Goal: Task Accomplishment & Management: Complete application form

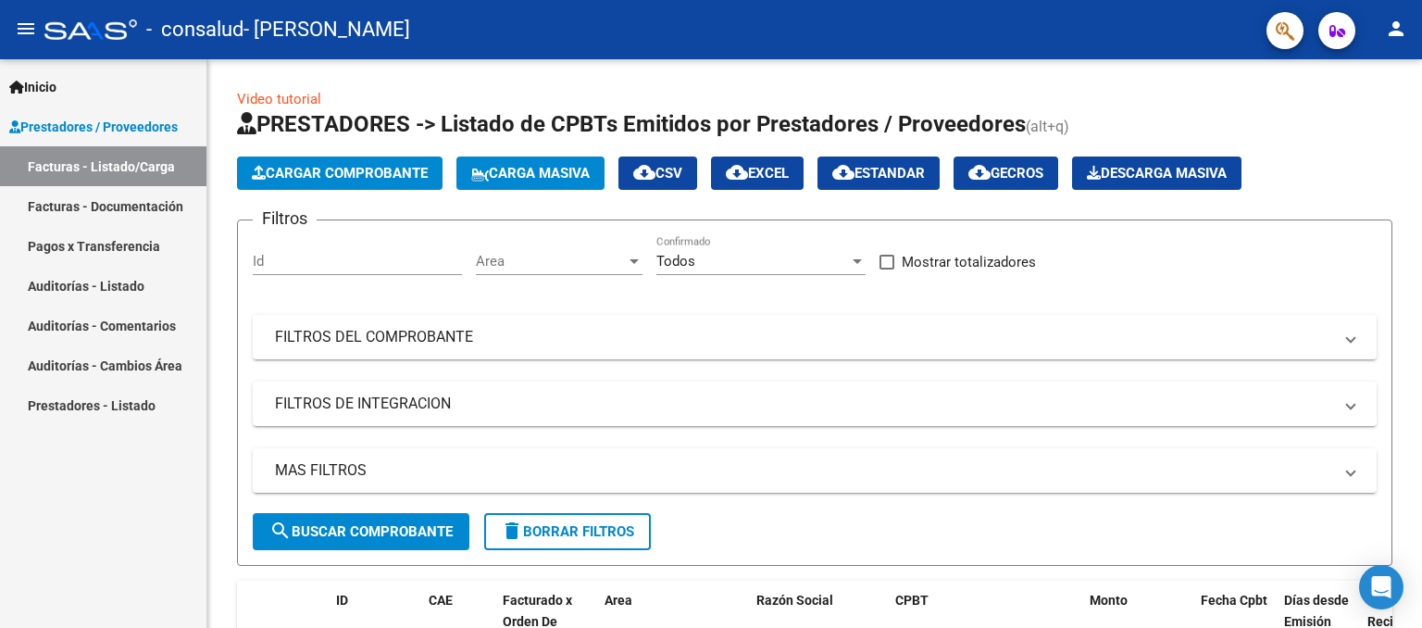
click at [108, 123] on span "Prestadores / Proveedores" at bounding box center [93, 127] width 169 height 20
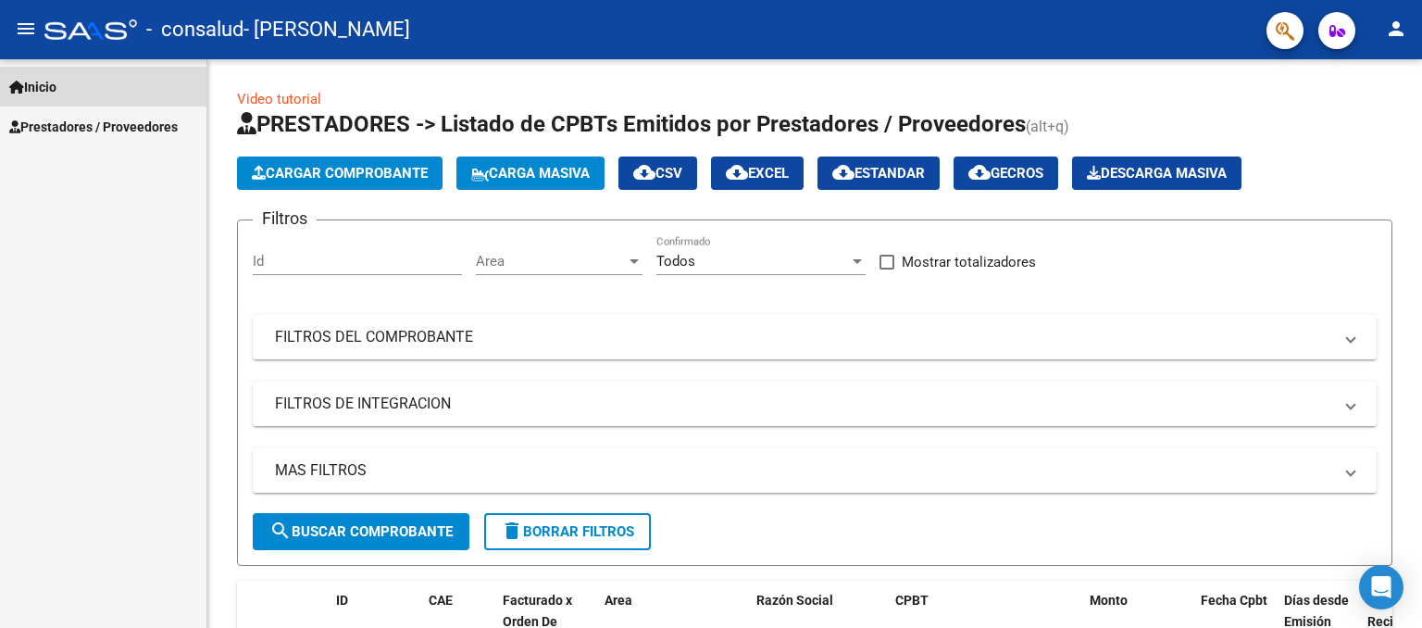
click at [32, 79] on span "Inicio" at bounding box center [32, 87] width 47 height 20
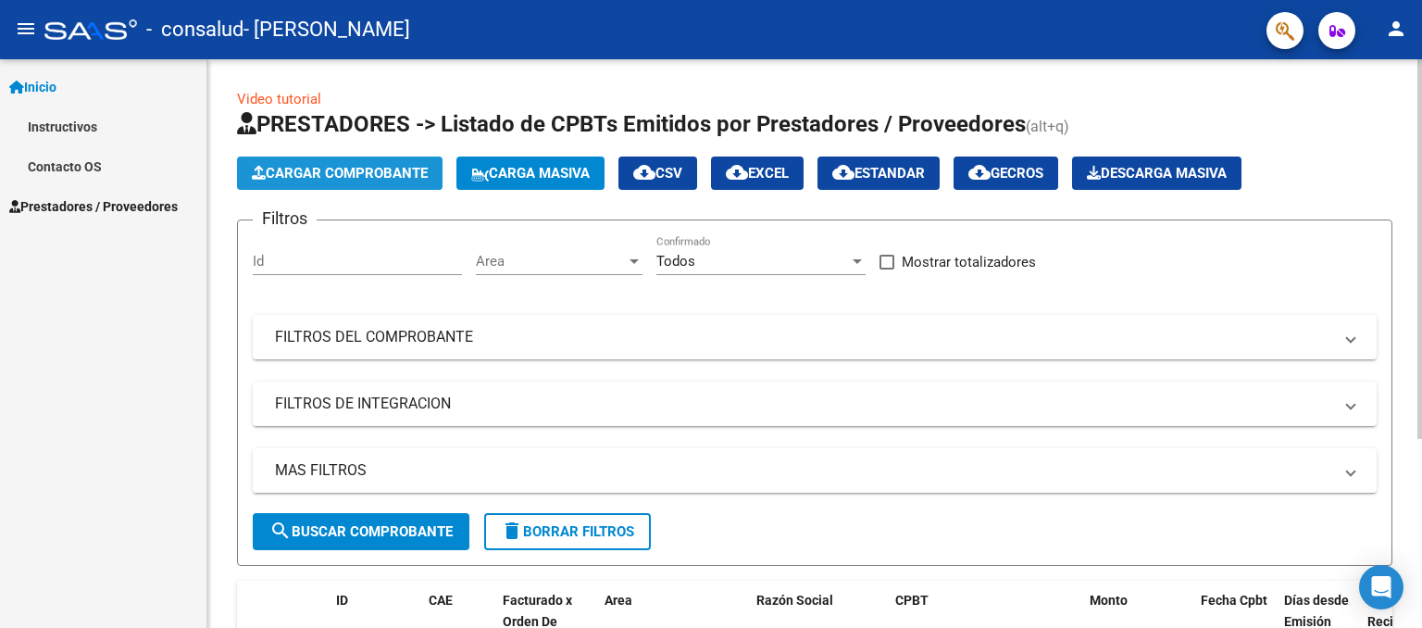
click at [330, 160] on button "Cargar Comprobante" at bounding box center [340, 173] width 206 height 33
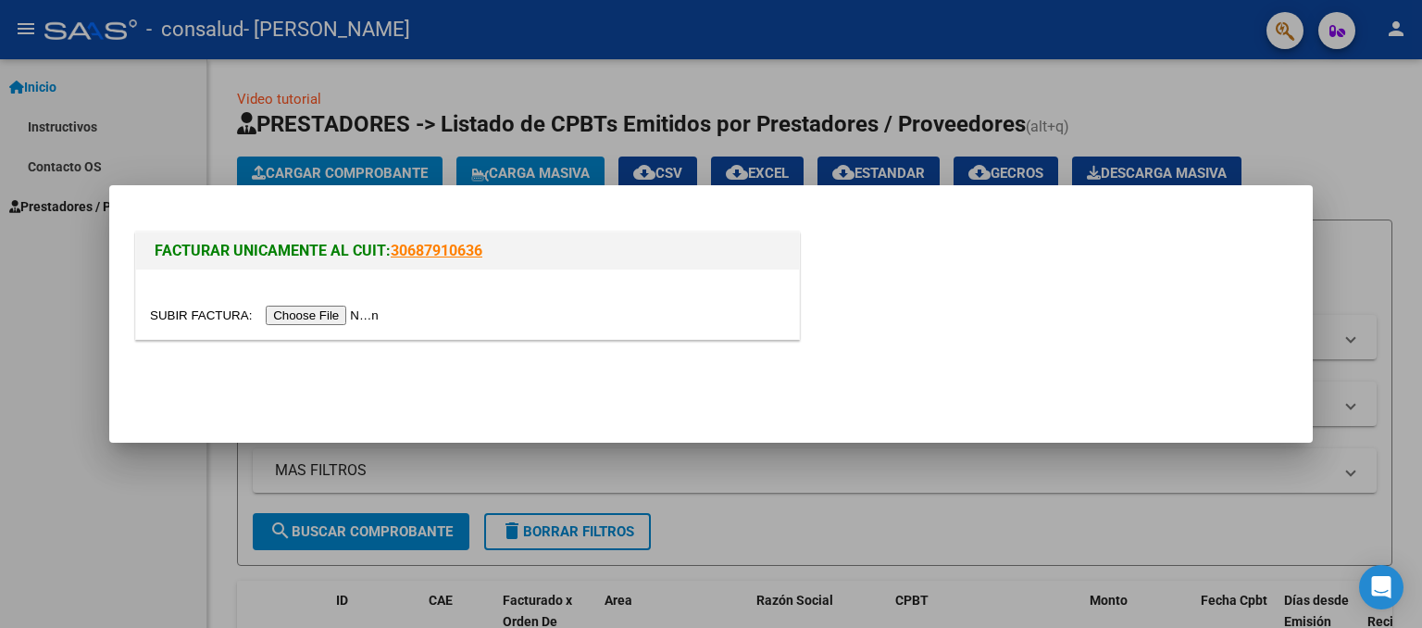
click at [344, 313] on input "file" at bounding box center [267, 315] width 234 height 19
click at [326, 319] on input "file" at bounding box center [267, 315] width 234 height 19
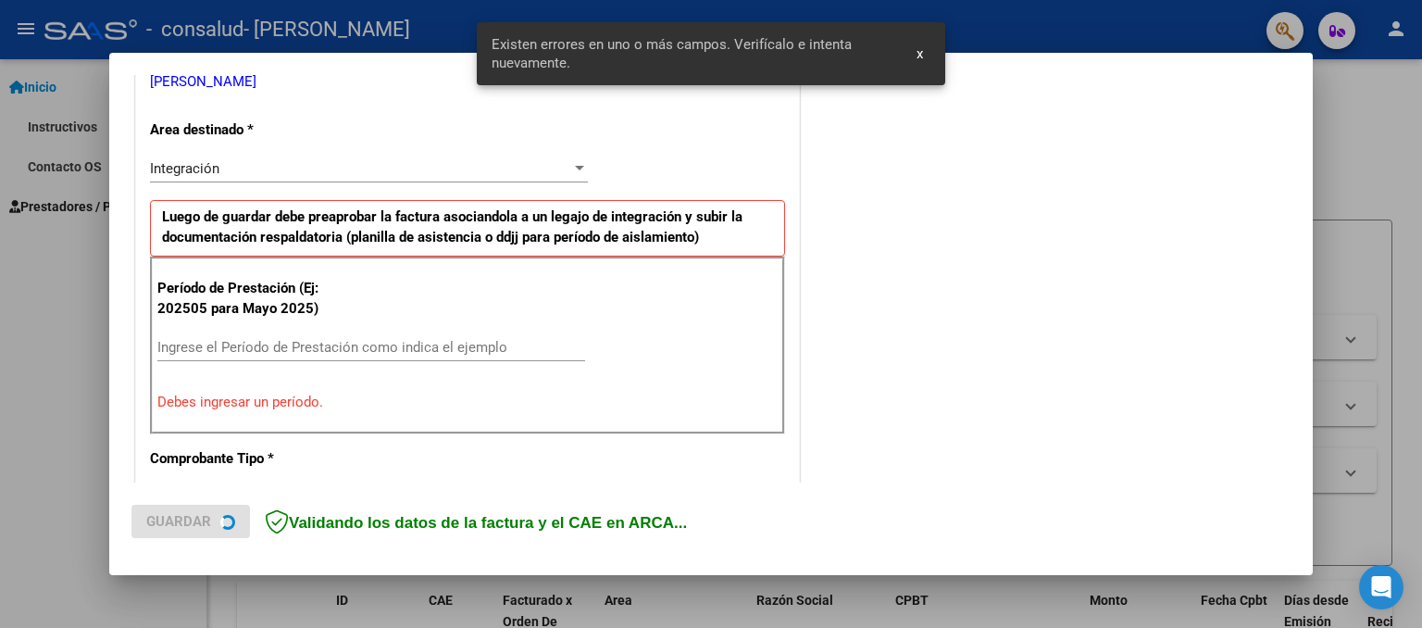
scroll to position [404, 0]
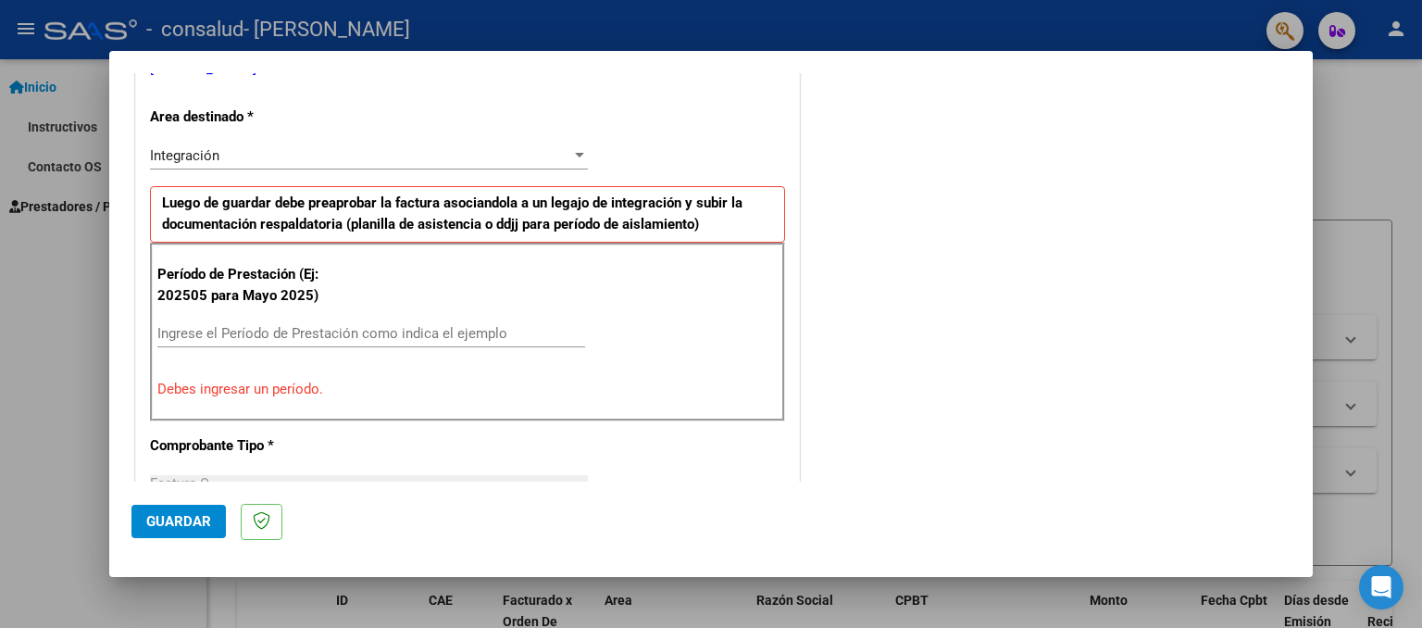
drag, startPoint x: 393, startPoint y: 170, endPoint x: 385, endPoint y: 148, distance: 23.4
click at [385, 148] on div "Integración Seleccionar Area" at bounding box center [369, 164] width 438 height 45
click at [385, 148] on div "Integración" at bounding box center [360, 155] width 421 height 17
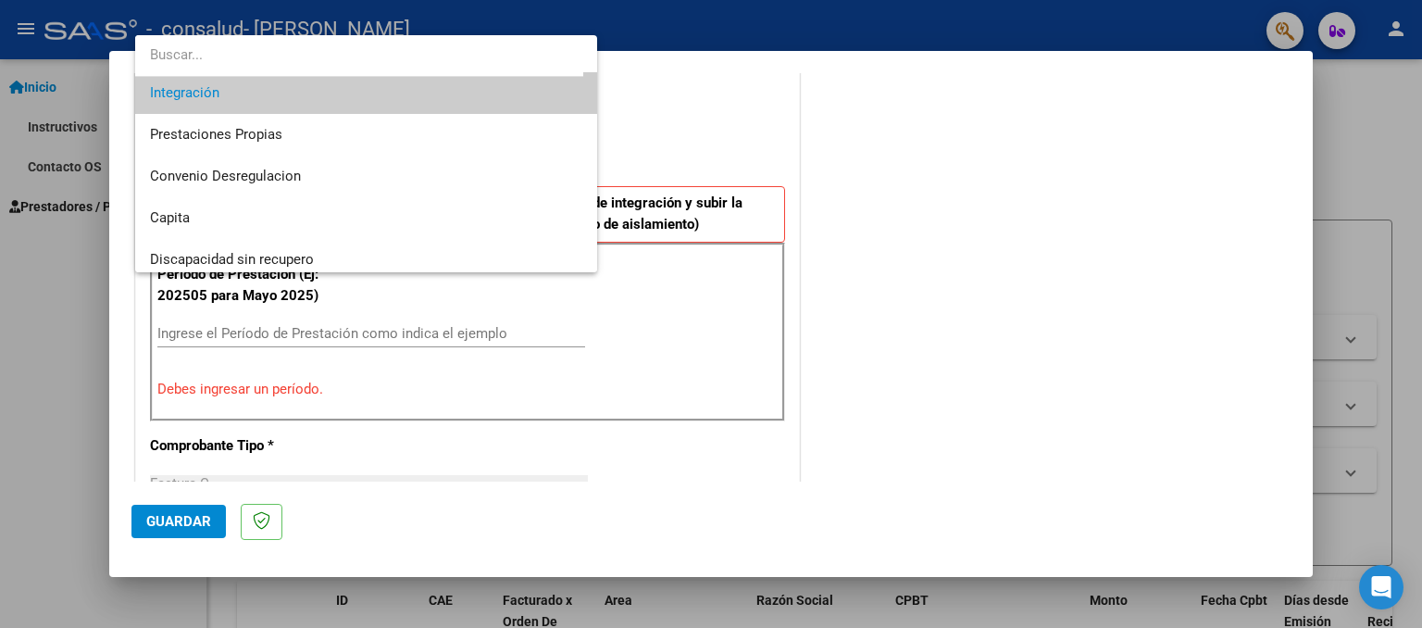
scroll to position [137, 0]
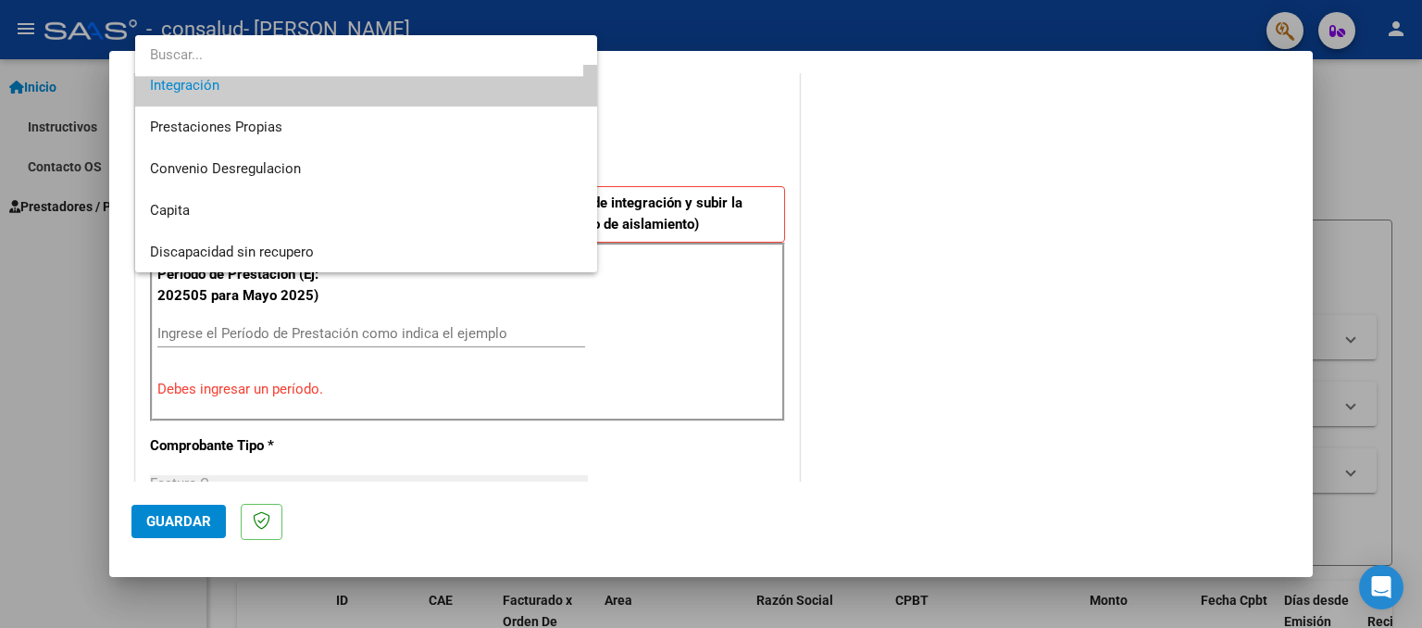
click at [385, 318] on div at bounding box center [711, 314] width 1422 height 628
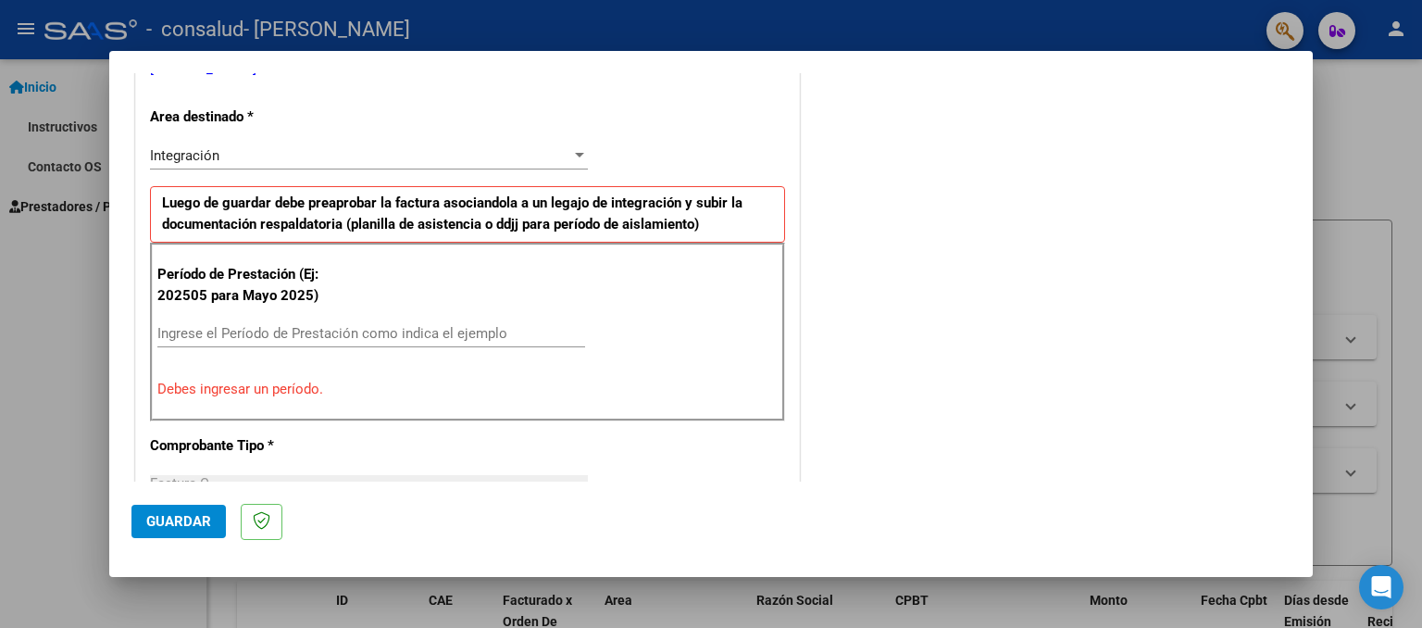
click at [293, 333] on input "Ingrese el Período de Prestación como indica el ejemplo" at bounding box center [371, 333] width 428 height 17
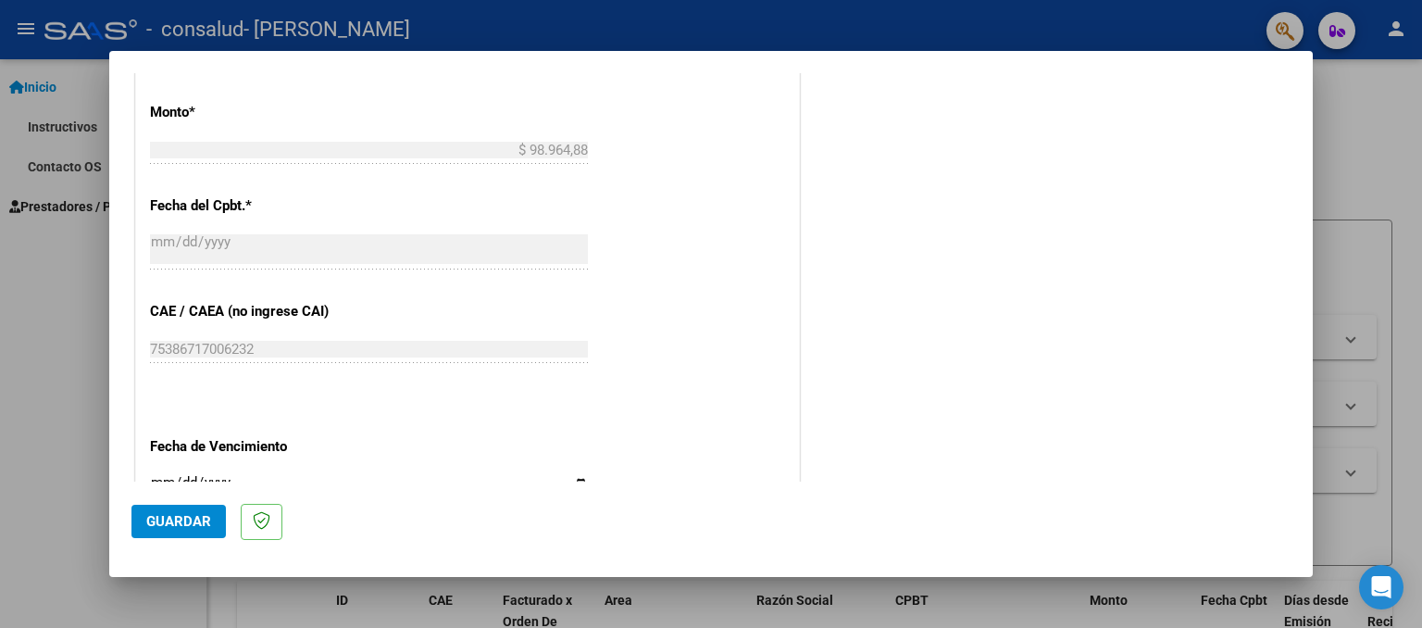
scroll to position [1219, 0]
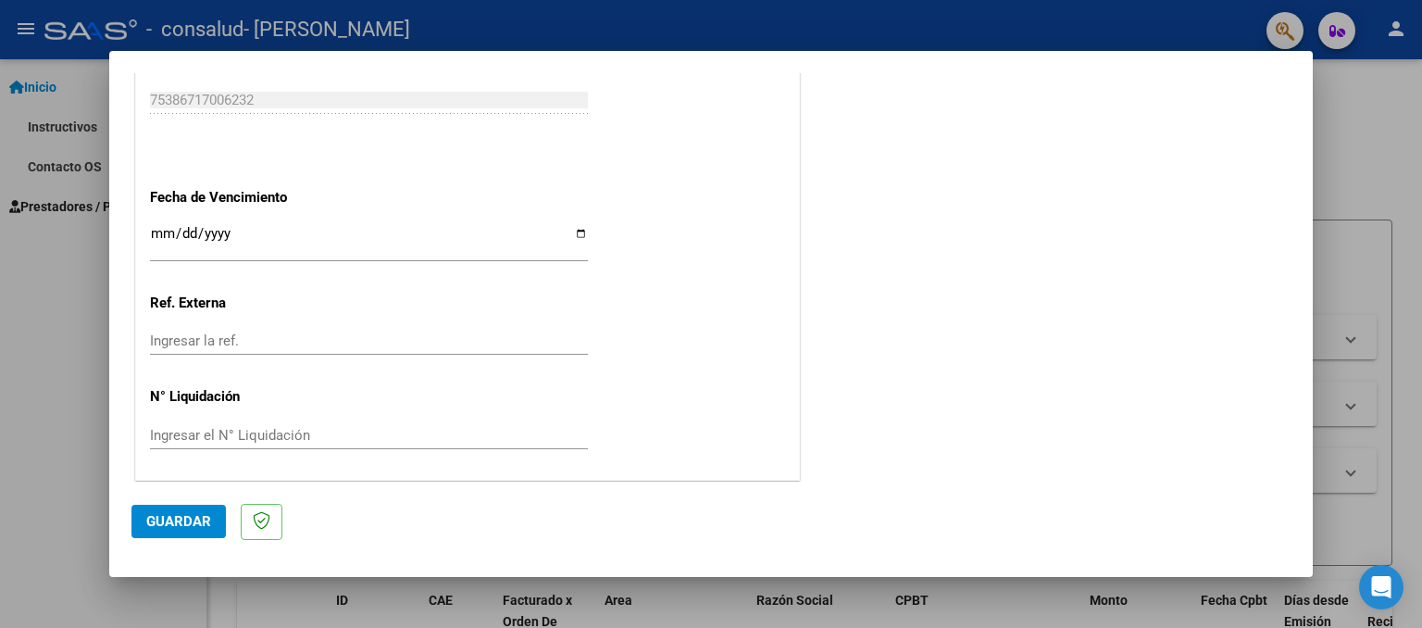
type input "202508"
click at [548, 231] on input "Ingresar la fecha" at bounding box center [369, 241] width 438 height 30
click at [575, 232] on input "Ingresar la fecha" at bounding box center [369, 241] width 438 height 30
type input "[DATE]"
click at [236, 338] on input "Ingresar la ref." at bounding box center [369, 340] width 438 height 17
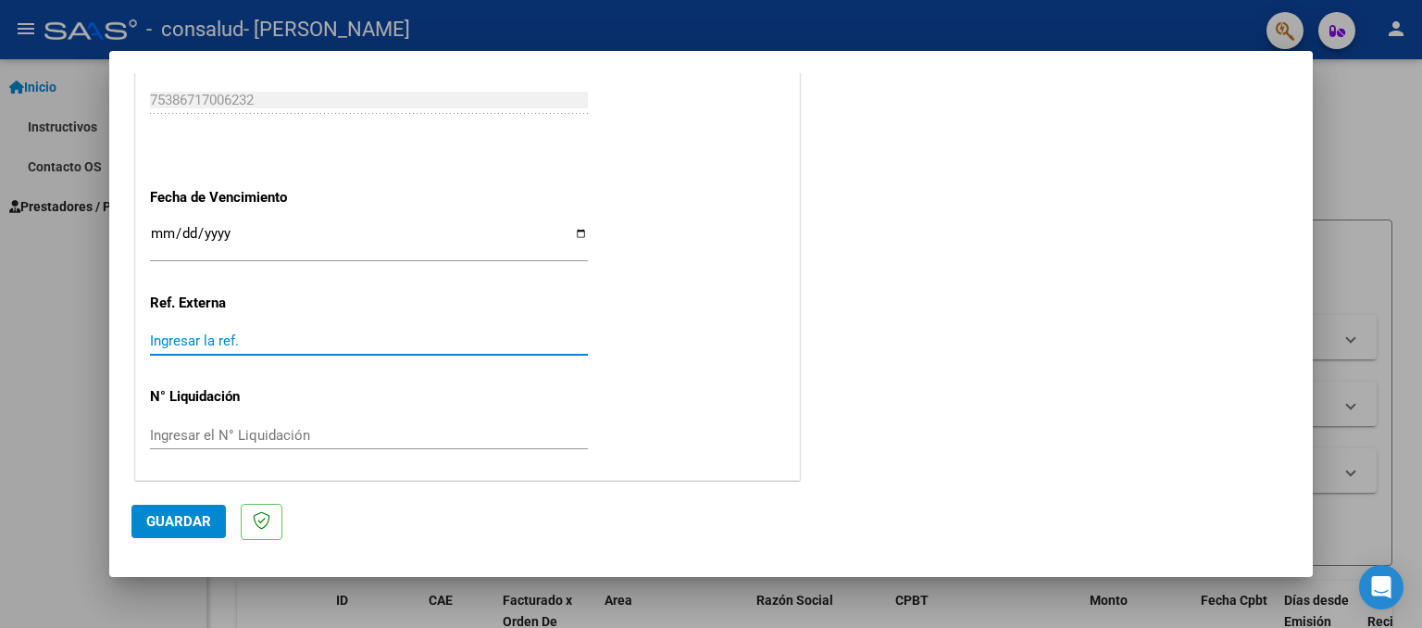
click at [187, 521] on span "Guardar" at bounding box center [178, 521] width 65 height 17
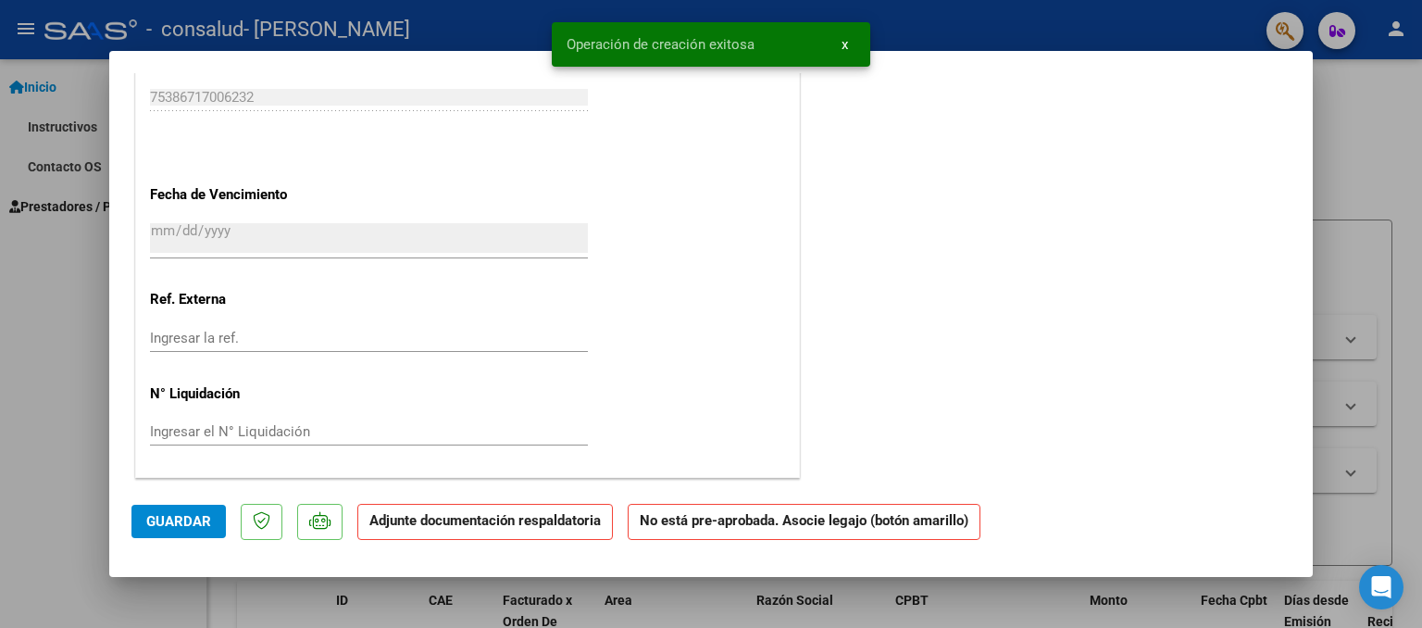
scroll to position [0, 0]
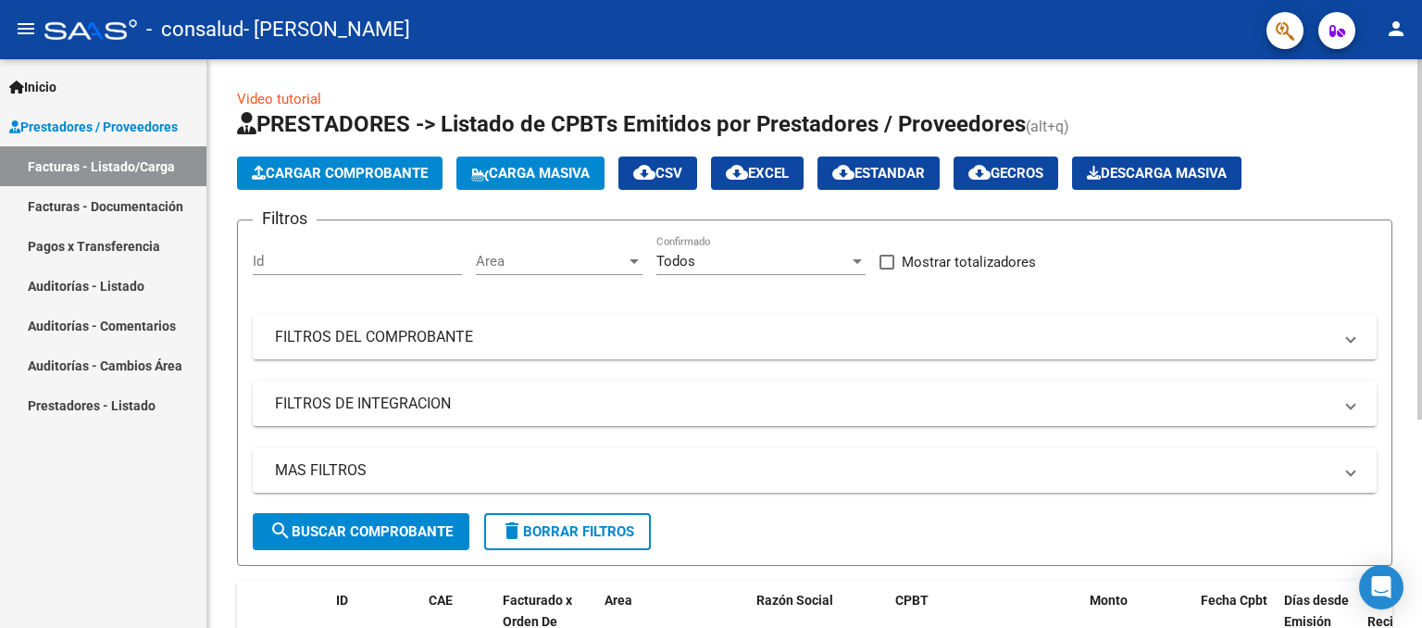
click at [266, 171] on span "Cargar Comprobante" at bounding box center [340, 173] width 176 height 17
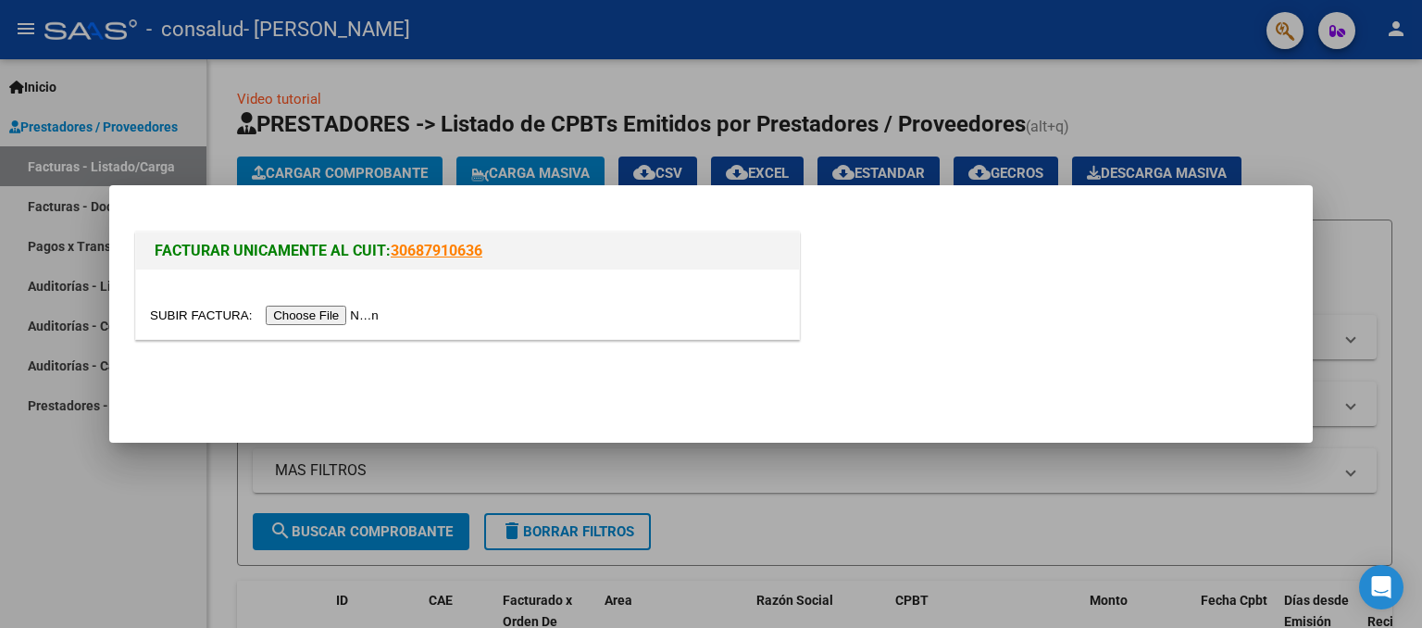
click at [312, 319] on input "file" at bounding box center [267, 315] width 234 height 19
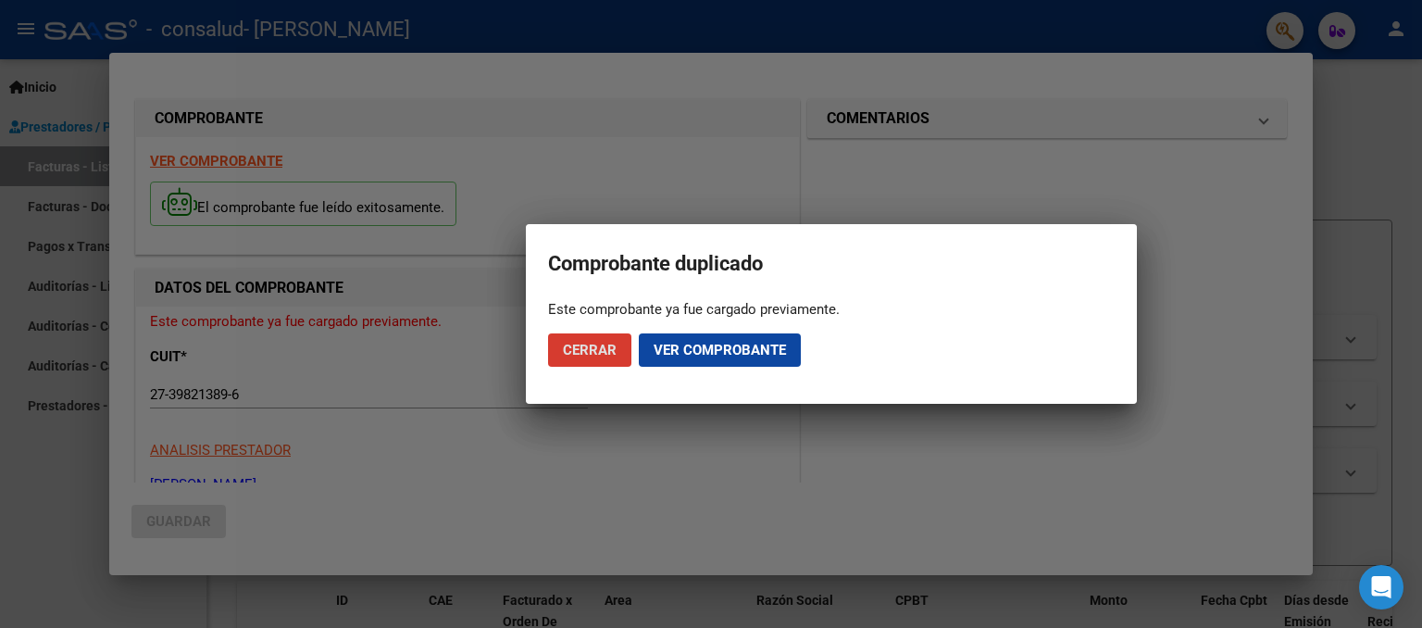
click at [714, 353] on span "Ver comprobante" at bounding box center [720, 350] width 132 height 17
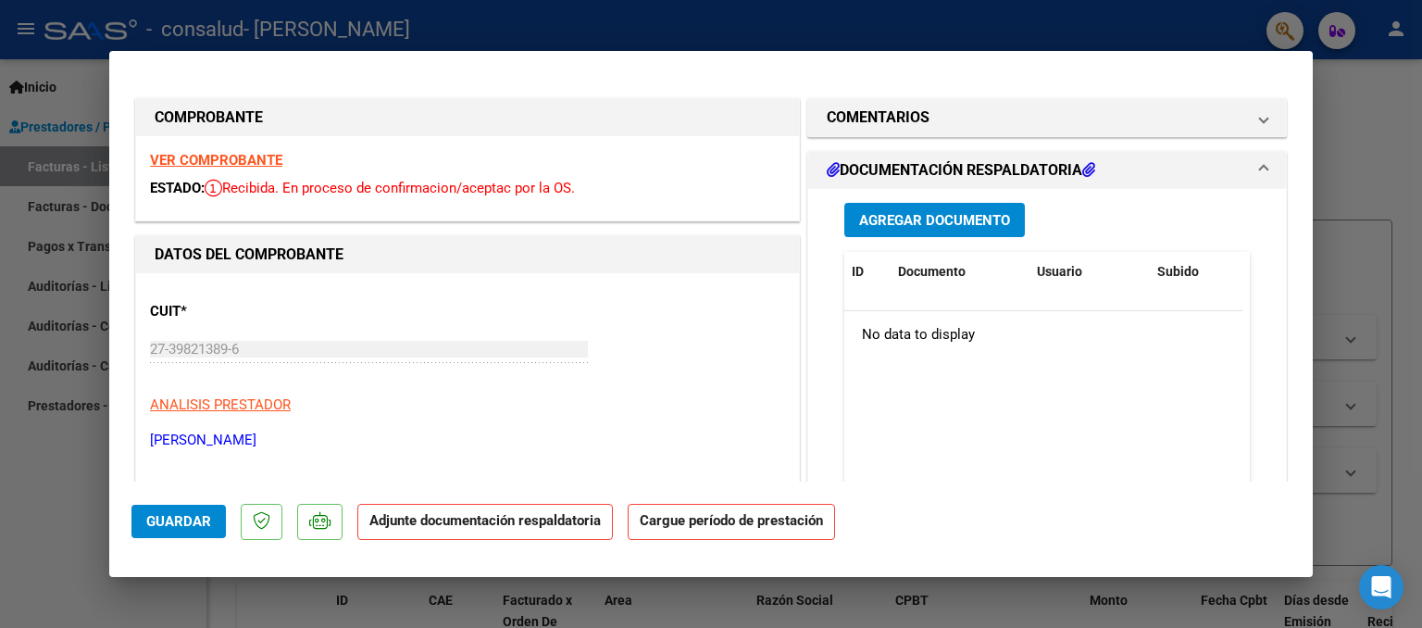
click at [860, 223] on span "Agregar Documento" at bounding box center [934, 220] width 151 height 17
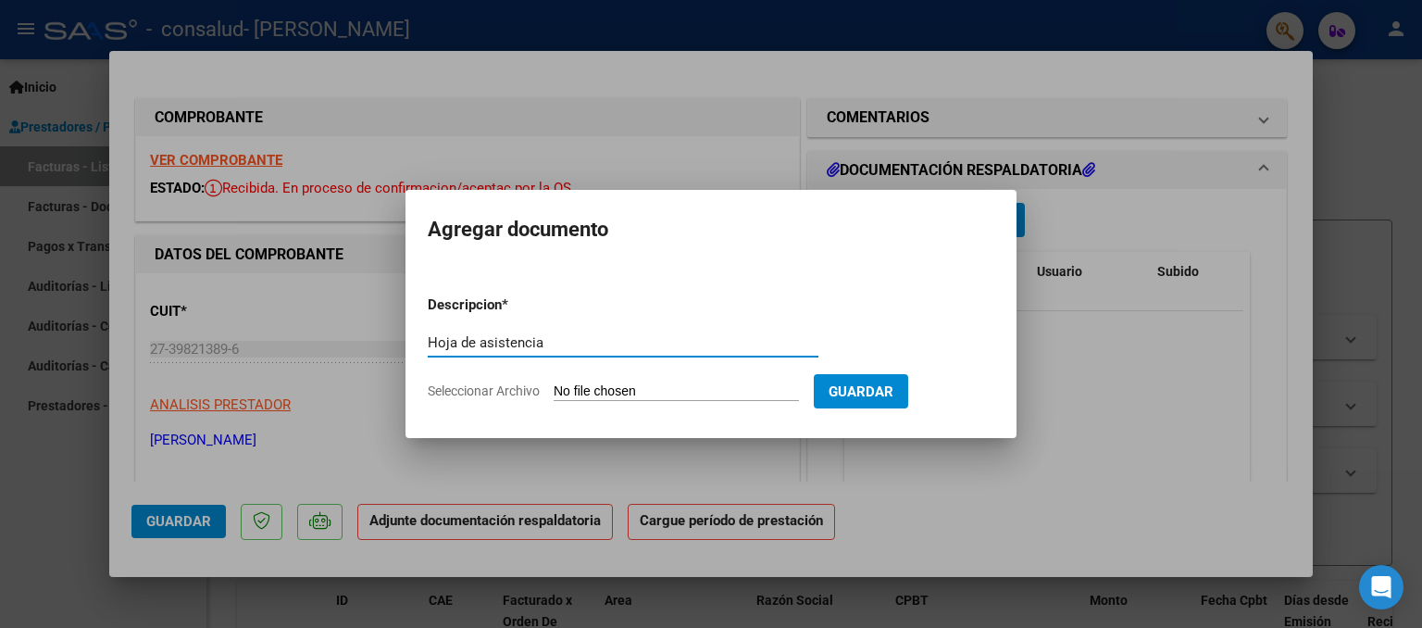
type input "Hoja de asistencia"
click at [674, 386] on input "Seleccionar Archivo" at bounding box center [676, 392] width 245 height 18
type input "C:\fakepath\Imagen de WhatsApp 2025-09-10 a las 10.23.02_aa65b8a3 (1).pdf"
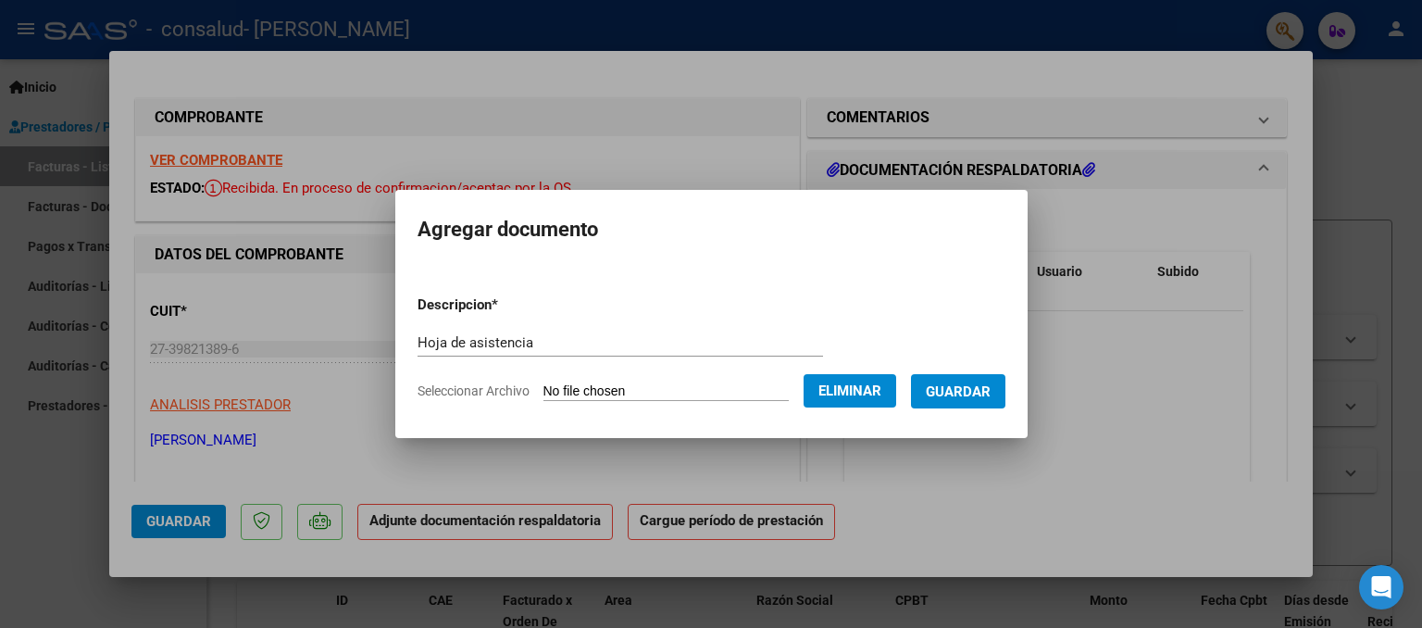
click at [959, 385] on span "Guardar" at bounding box center [958, 391] width 65 height 17
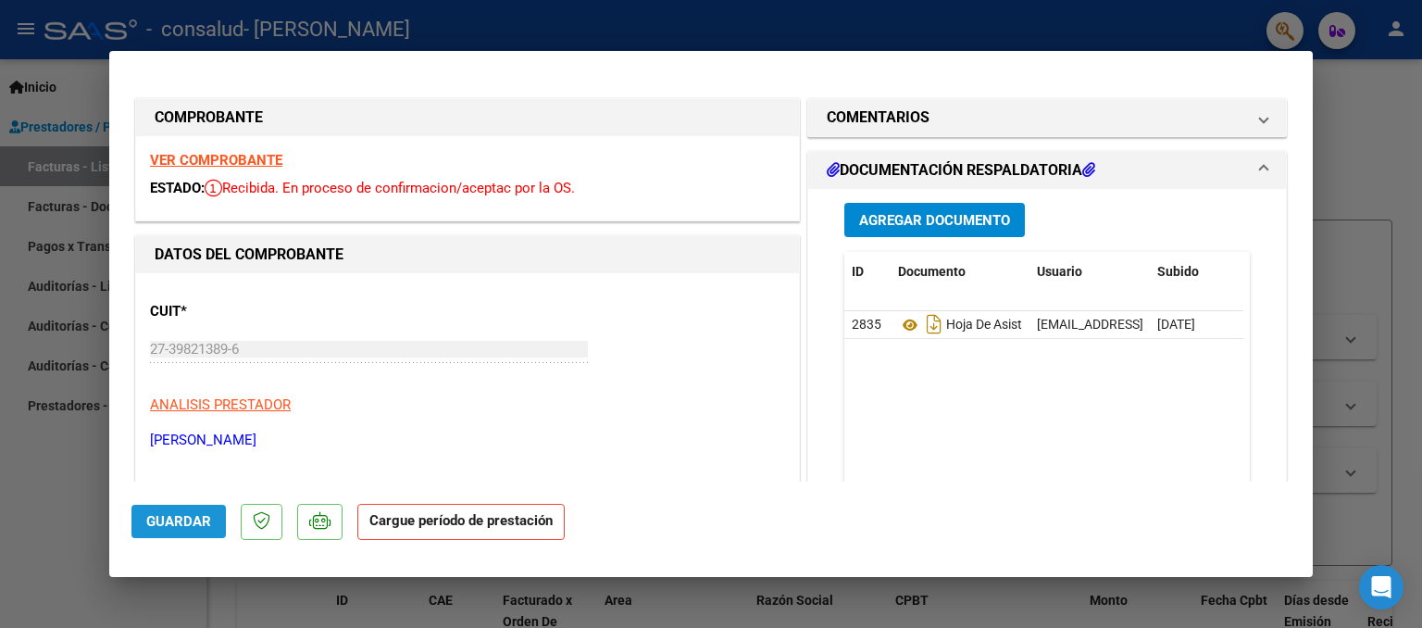
click at [193, 517] on span "Guardar" at bounding box center [178, 521] width 65 height 17
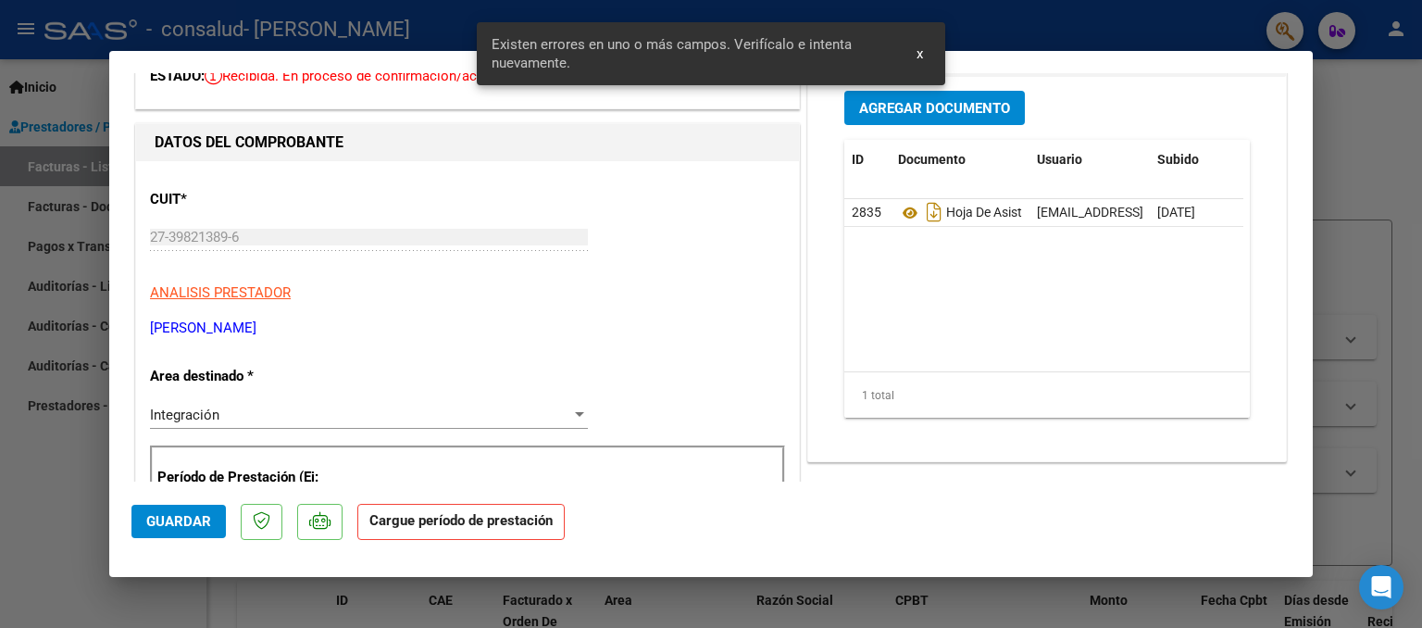
scroll to position [351, 0]
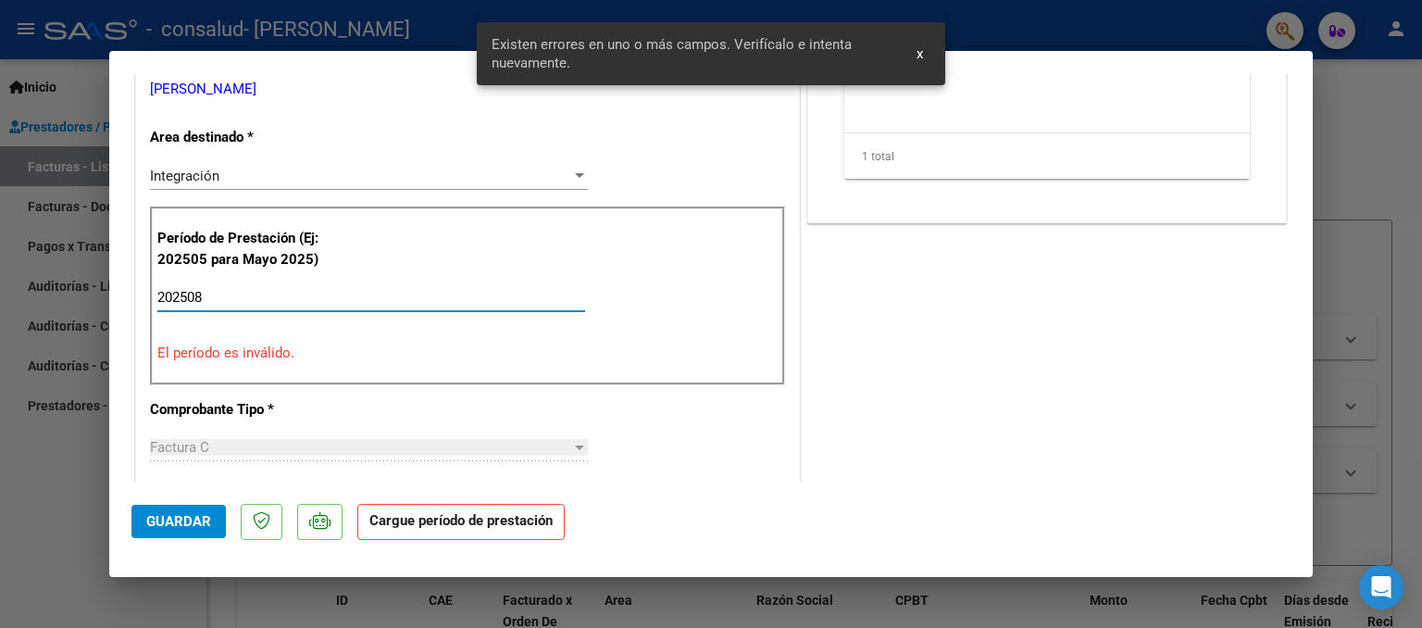
click at [228, 298] on input "202508" at bounding box center [371, 297] width 428 height 17
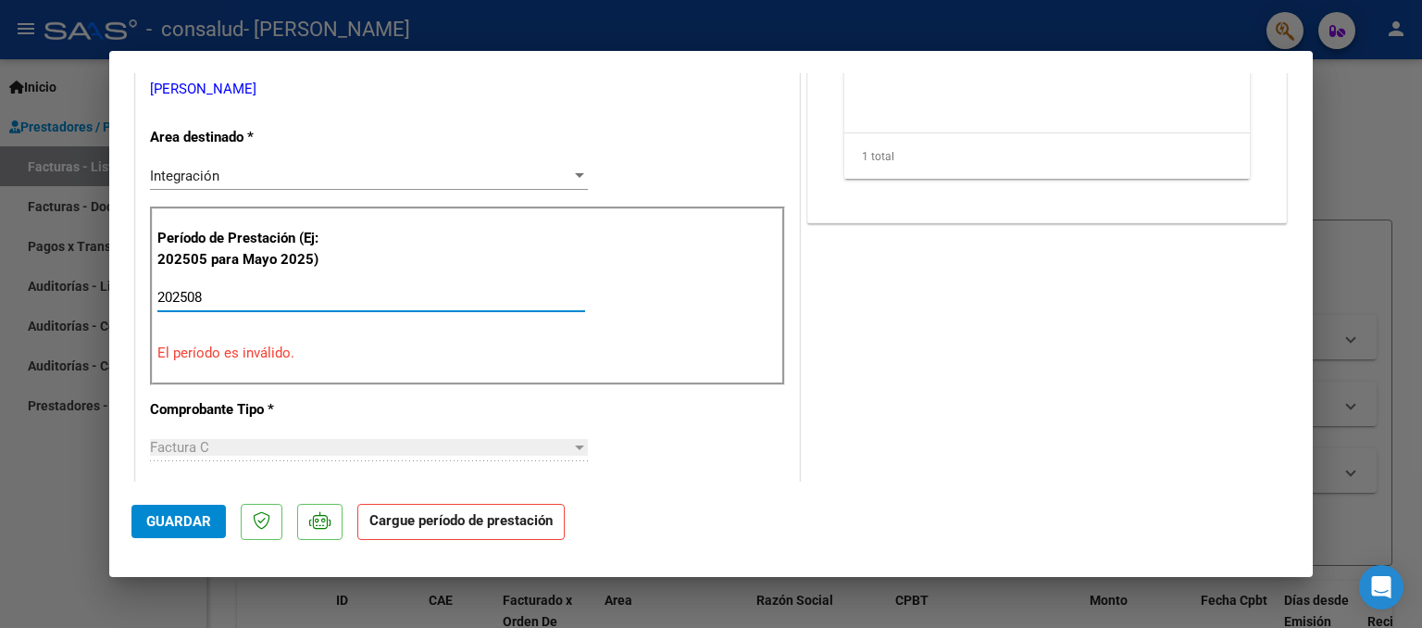
click at [187, 516] on span "Guardar" at bounding box center [178, 521] width 65 height 17
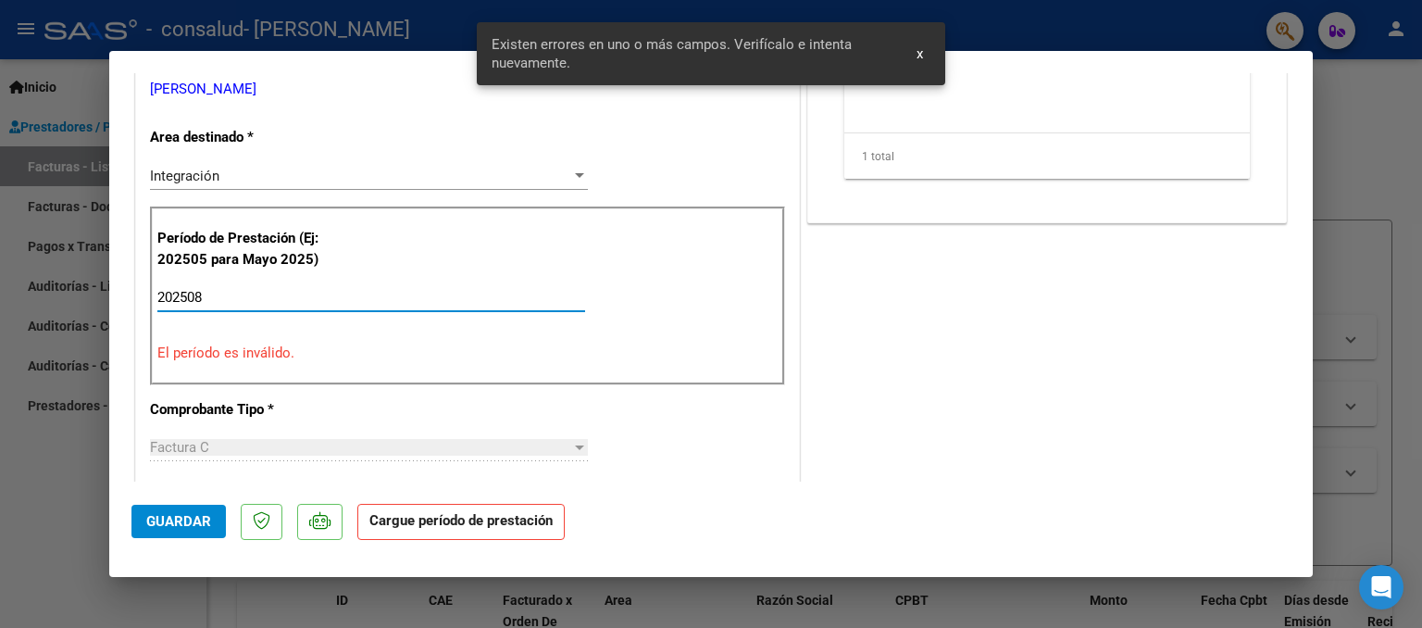
click at [283, 290] on input "202508" at bounding box center [371, 297] width 428 height 17
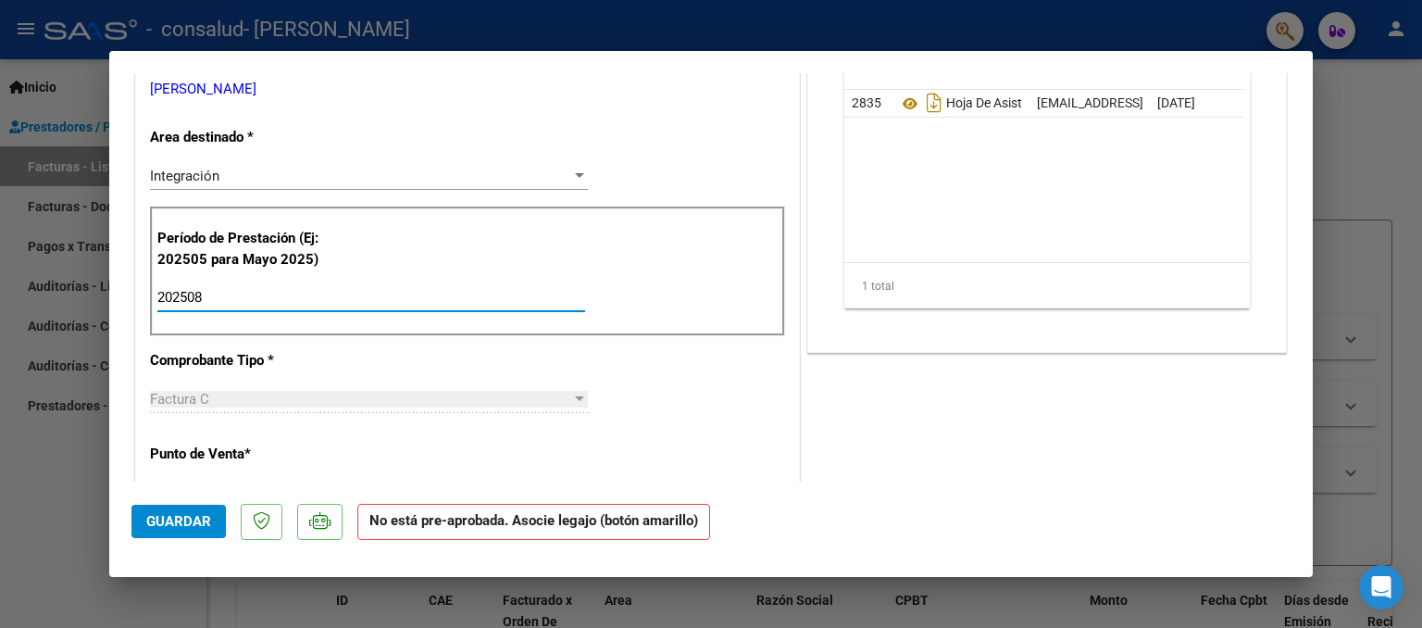
type input "202508"
click at [204, 526] on span "Guardar" at bounding box center [178, 521] width 65 height 17
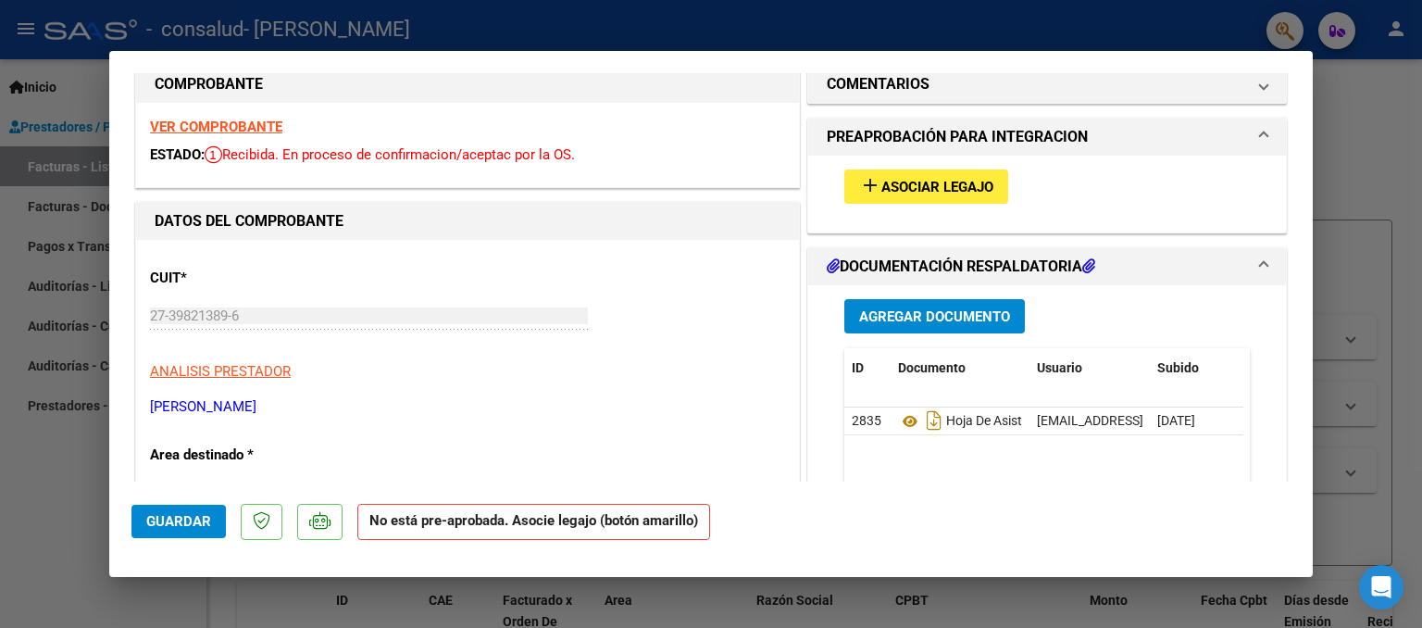
scroll to position [32, 0]
click at [969, 185] on span "Asociar Legajo" at bounding box center [938, 188] width 112 height 17
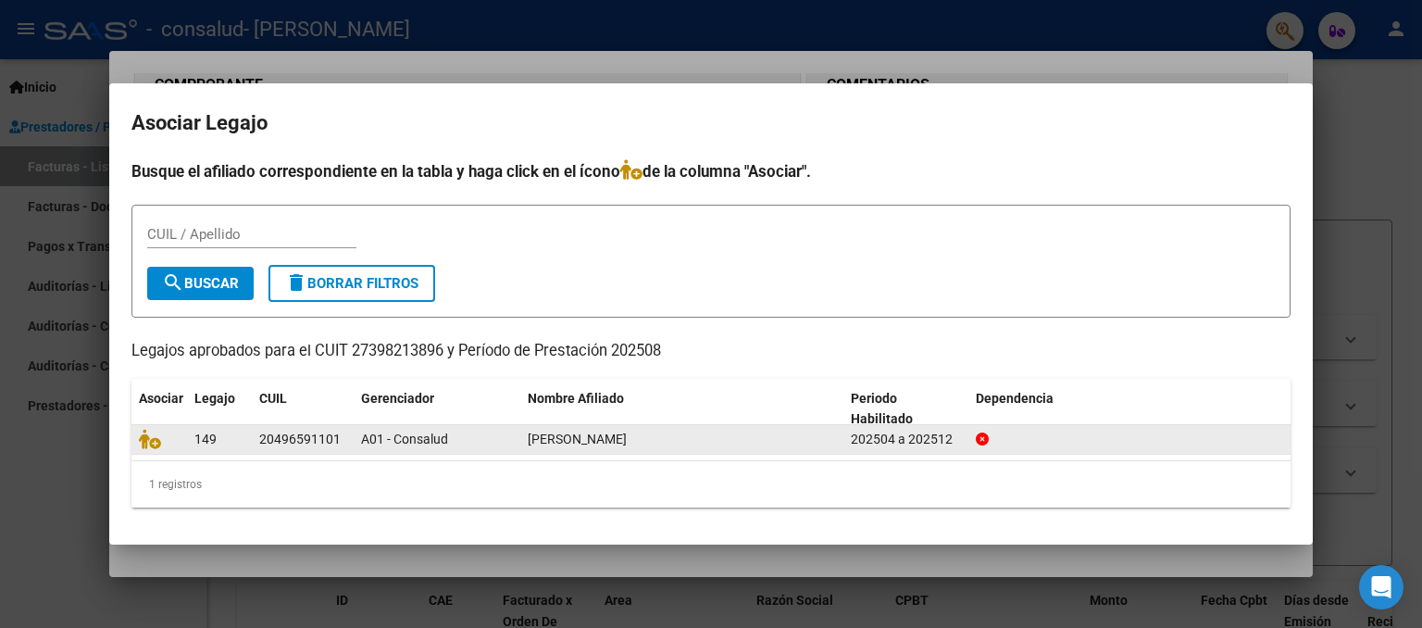
click at [438, 446] on div "A01 - Consalud" at bounding box center [437, 439] width 152 height 21
click at [240, 444] on div "149" at bounding box center [219, 439] width 50 height 21
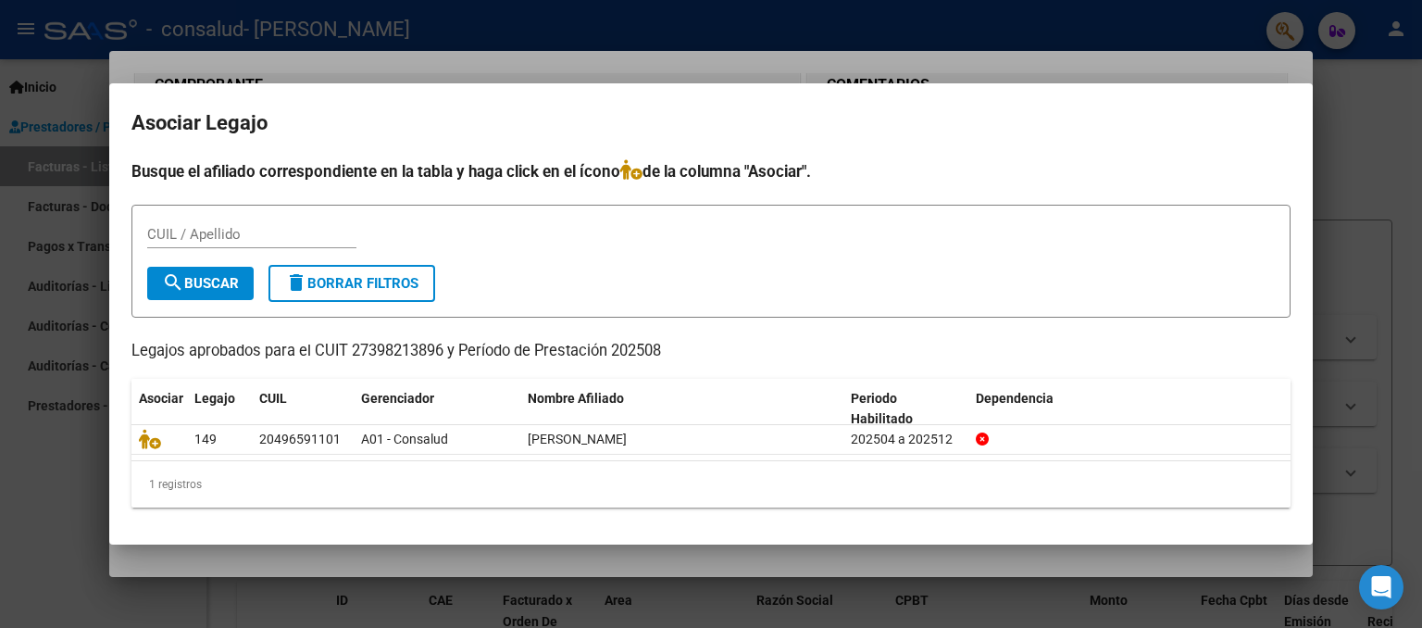
click at [245, 222] on div "CUIL / Apellido" at bounding box center [251, 234] width 209 height 28
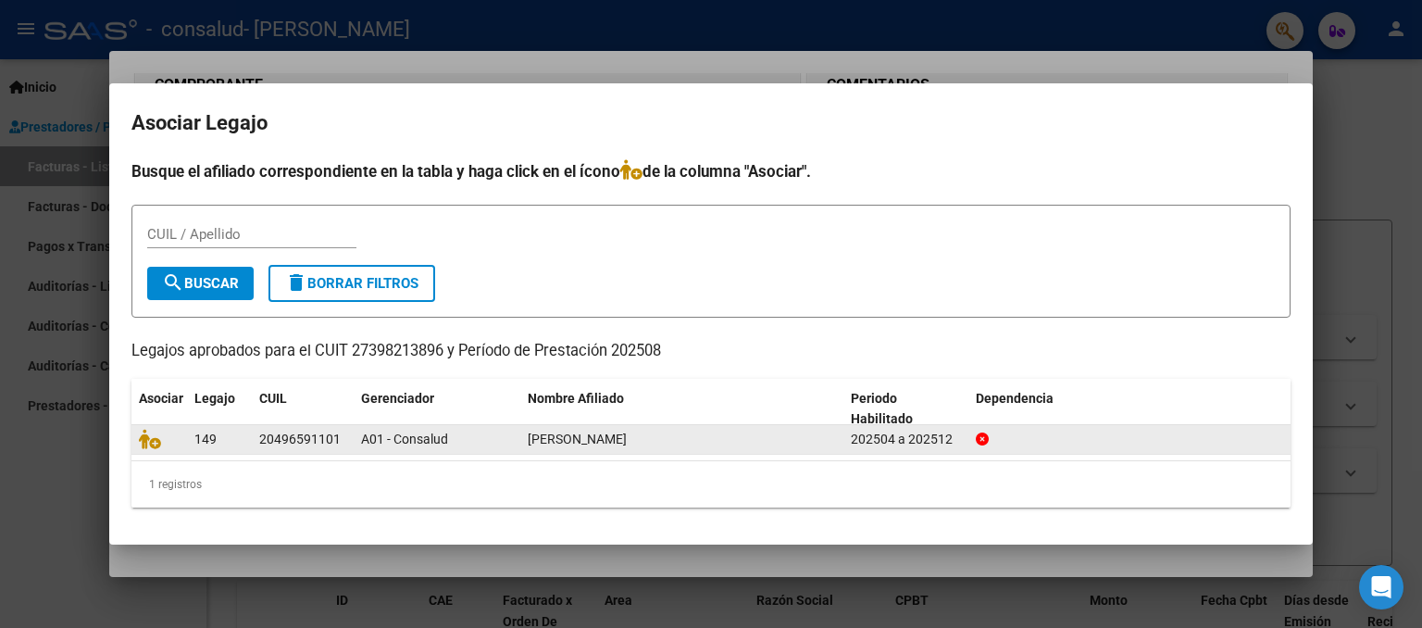
click at [211, 445] on span "149" at bounding box center [205, 439] width 22 height 15
click at [967, 430] on datatable-body-cell "202504 a 202512" at bounding box center [906, 439] width 125 height 29
click at [878, 443] on div "202504 a 202512" at bounding box center [906, 439] width 110 height 21
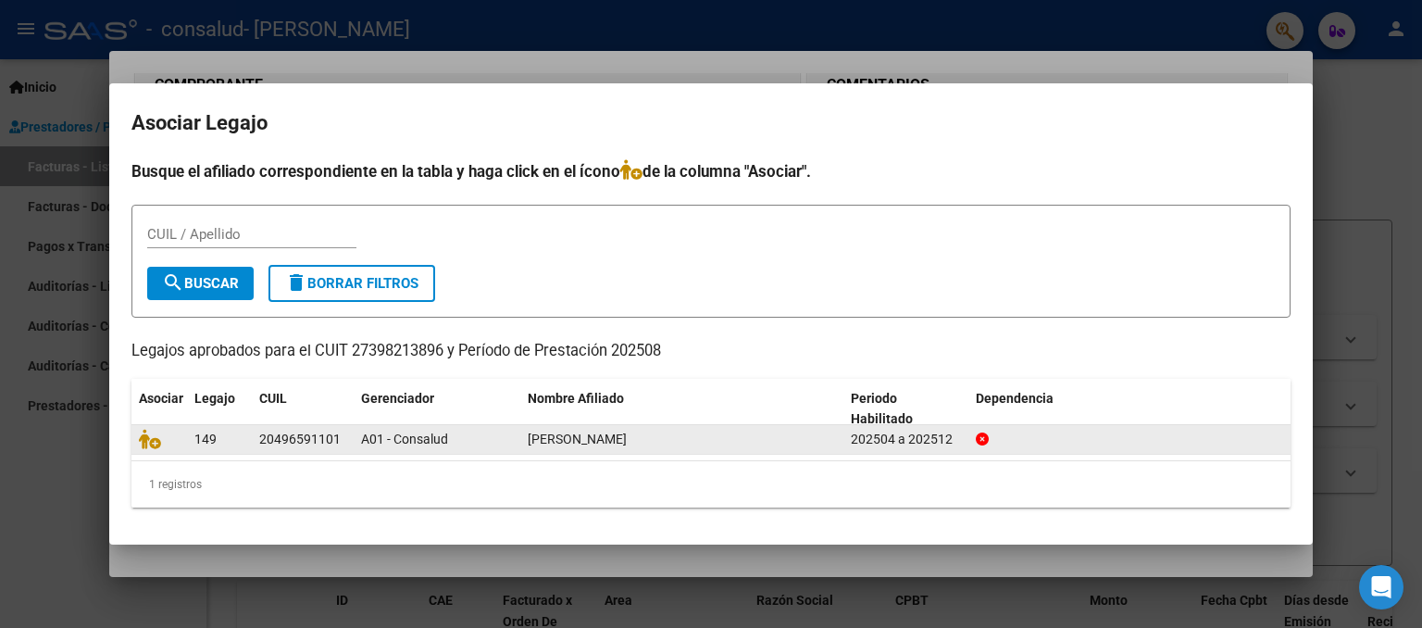
click at [878, 443] on div "202504 a 202512" at bounding box center [906, 439] width 110 height 21
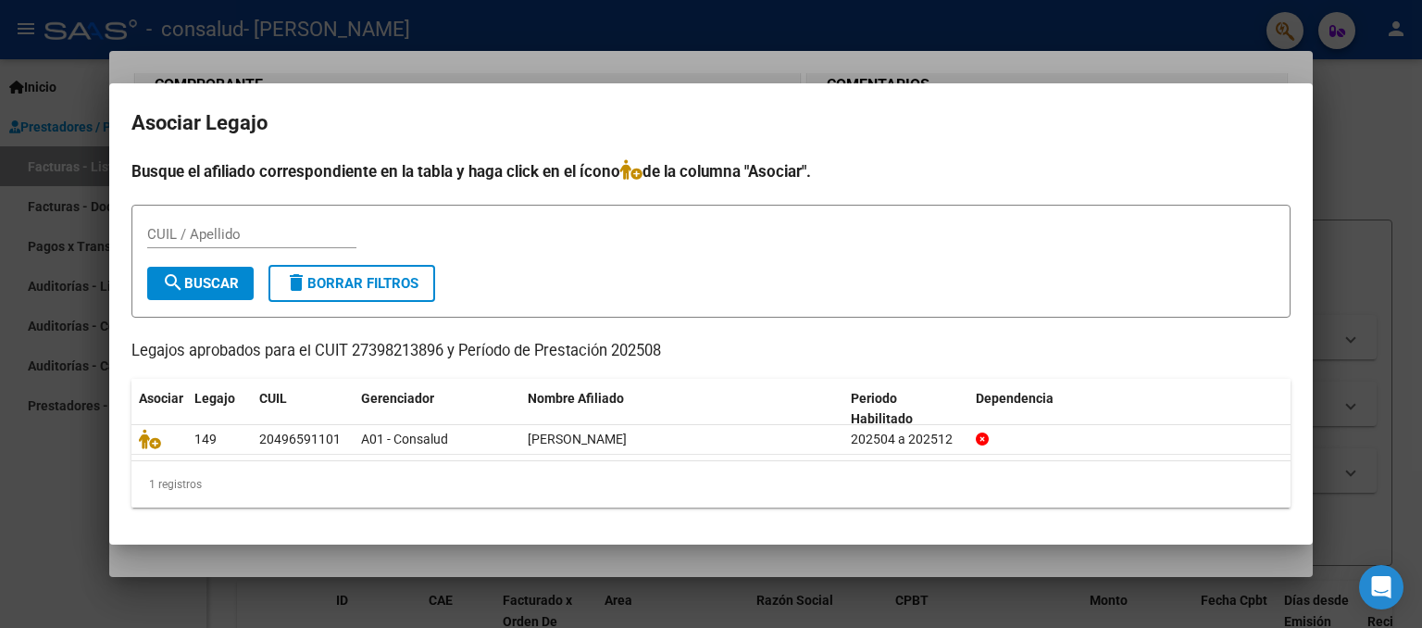
click at [617, 425] on datatable-body-cell "VAZQUEZ DANEL MATEO" at bounding box center [681, 439] width 323 height 29
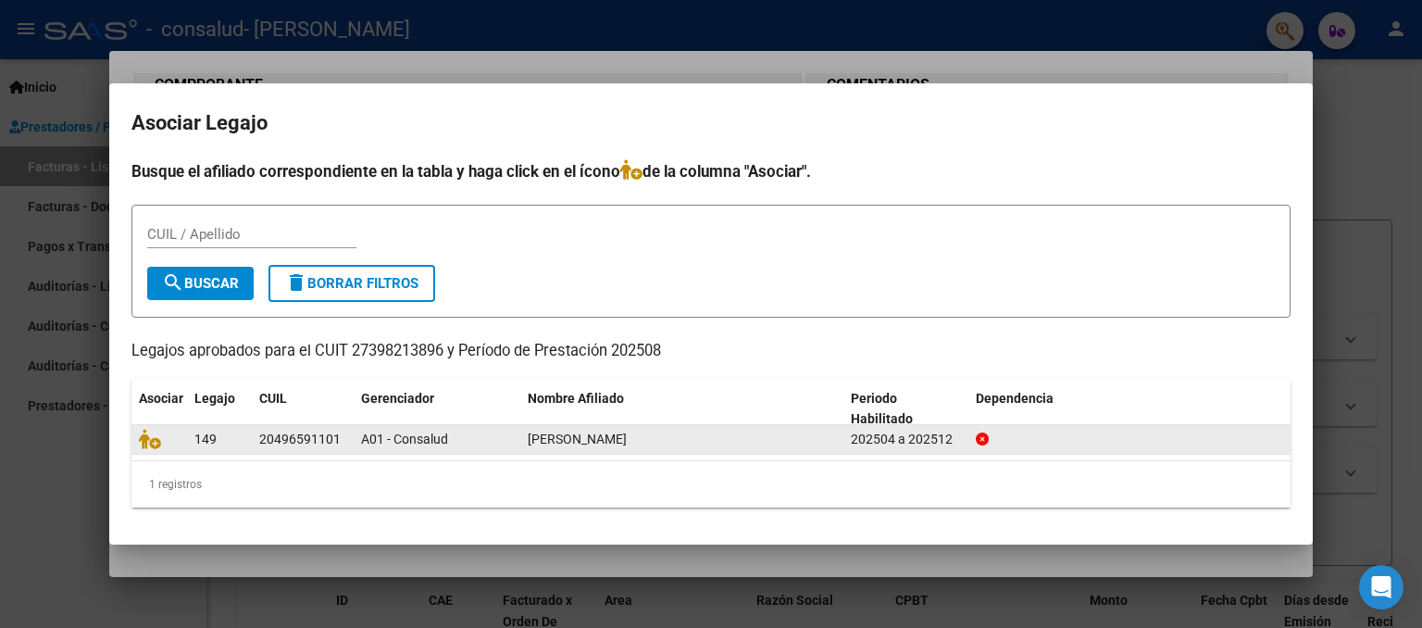
click at [344, 449] on datatable-body-cell "20496591101" at bounding box center [303, 439] width 102 height 29
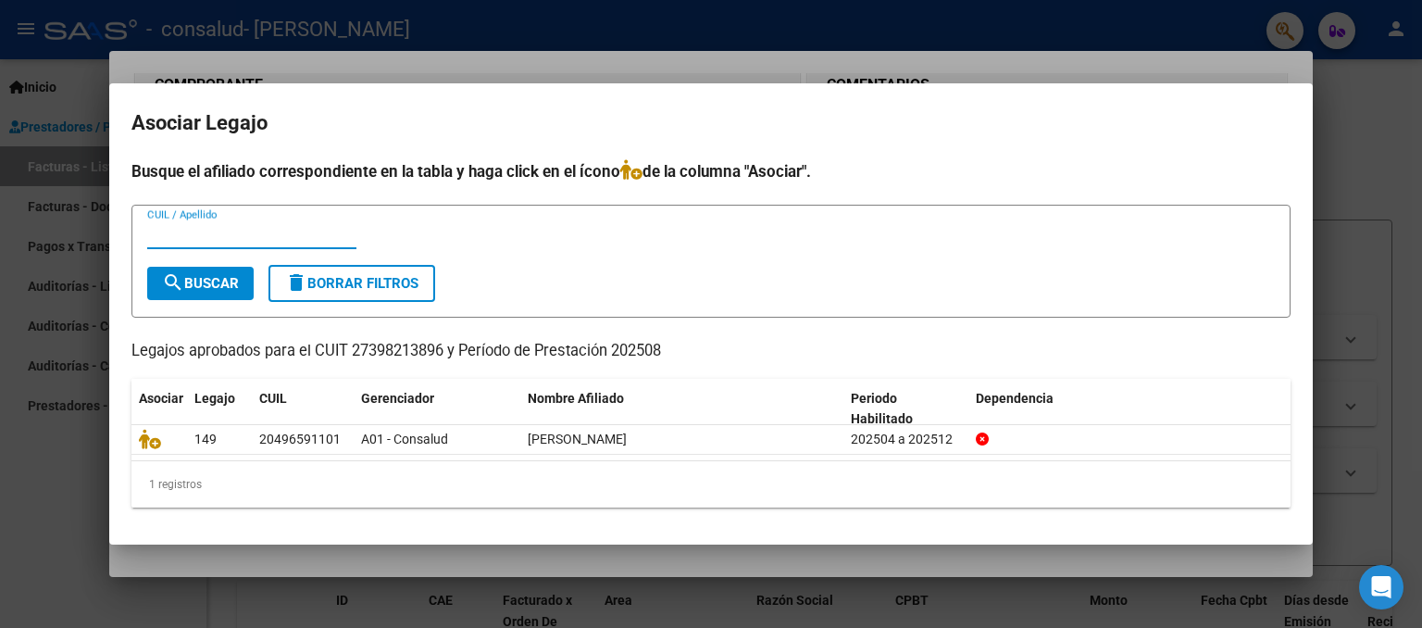
click at [196, 231] on input "CUIL / Apellido" at bounding box center [251, 234] width 209 height 17
type input "pilz"
click at [207, 280] on span "search Buscar" at bounding box center [200, 283] width 77 height 17
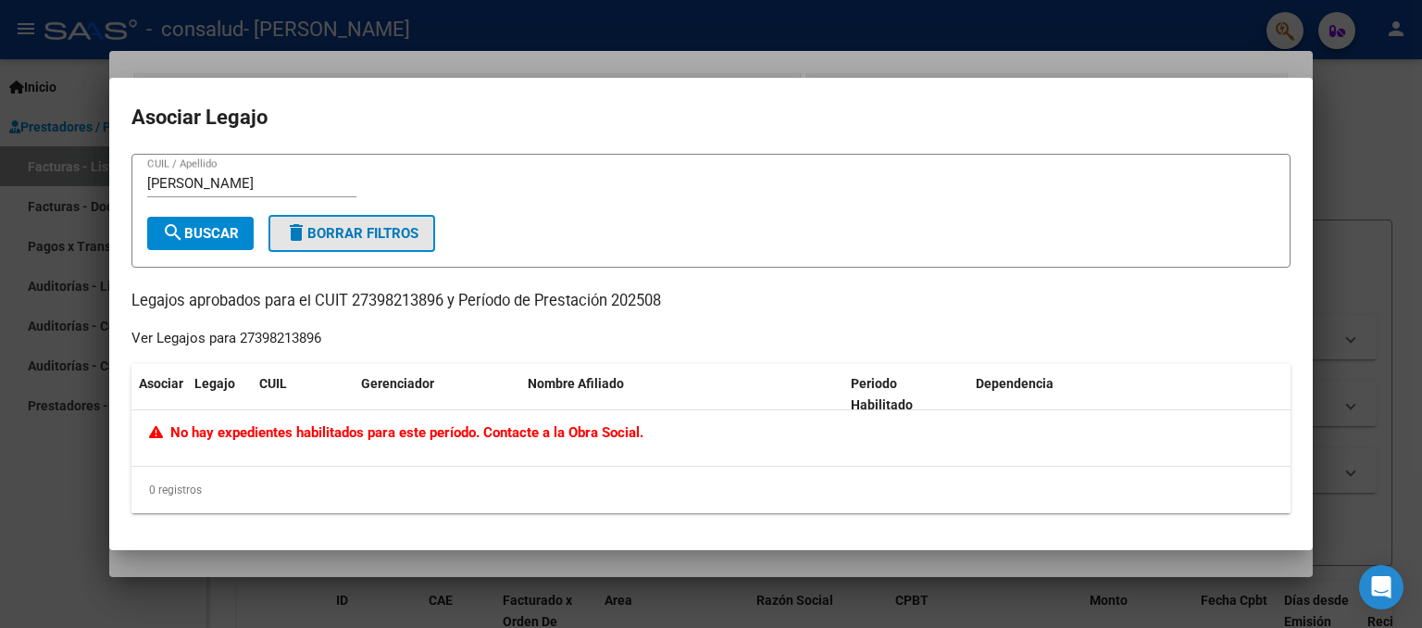
click at [333, 241] on span "delete Borrar Filtros" at bounding box center [351, 233] width 133 height 17
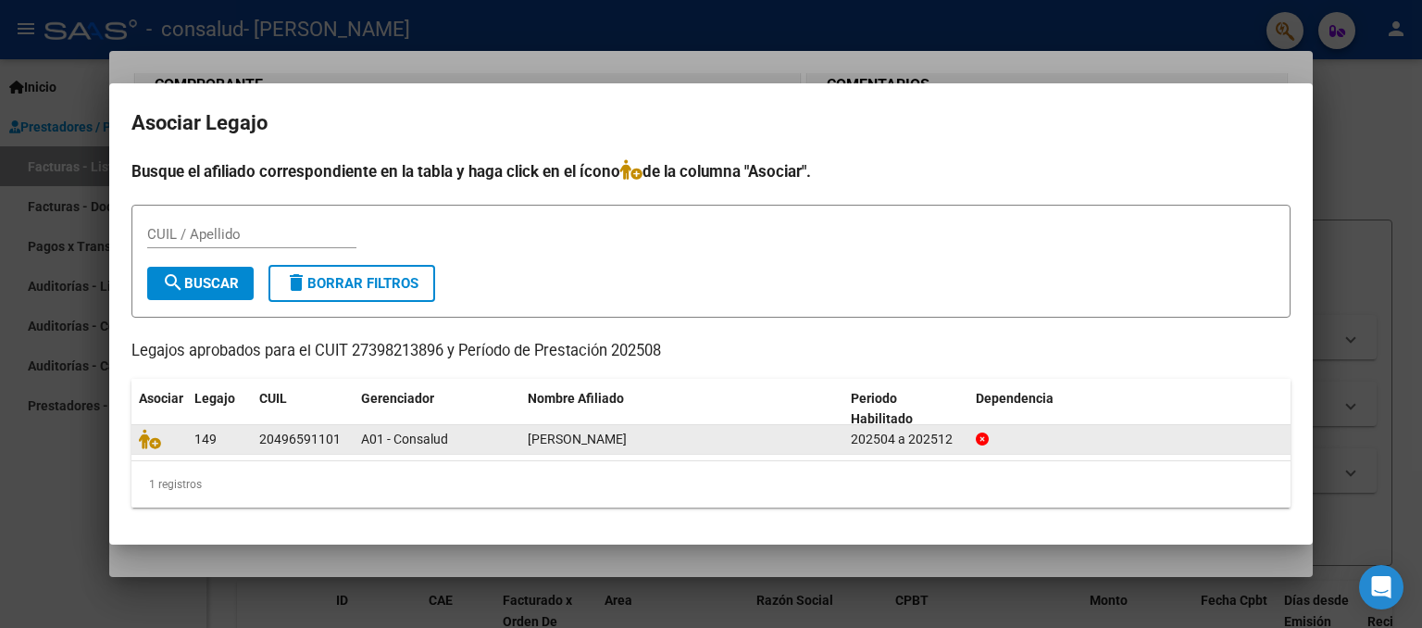
click at [337, 446] on div "20496591101" at bounding box center [299, 439] width 81 height 21
click at [142, 438] on icon at bounding box center [150, 439] width 22 height 20
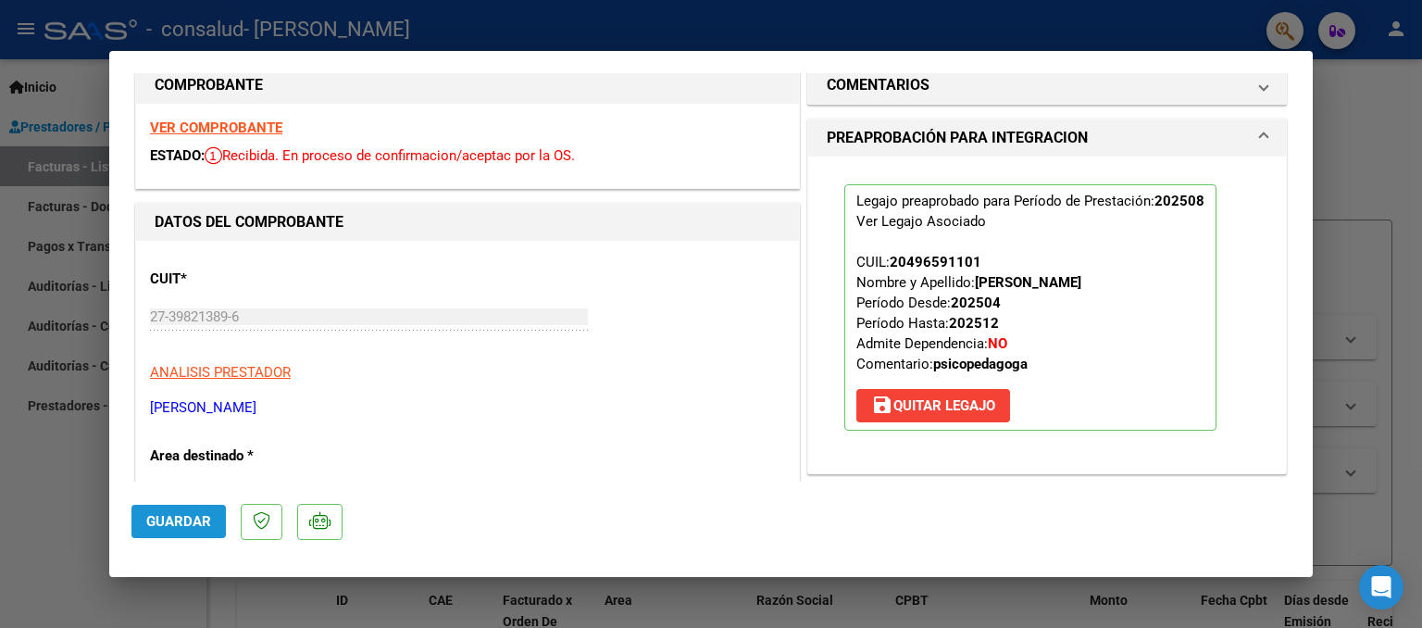
click at [186, 520] on span "Guardar" at bounding box center [178, 521] width 65 height 17
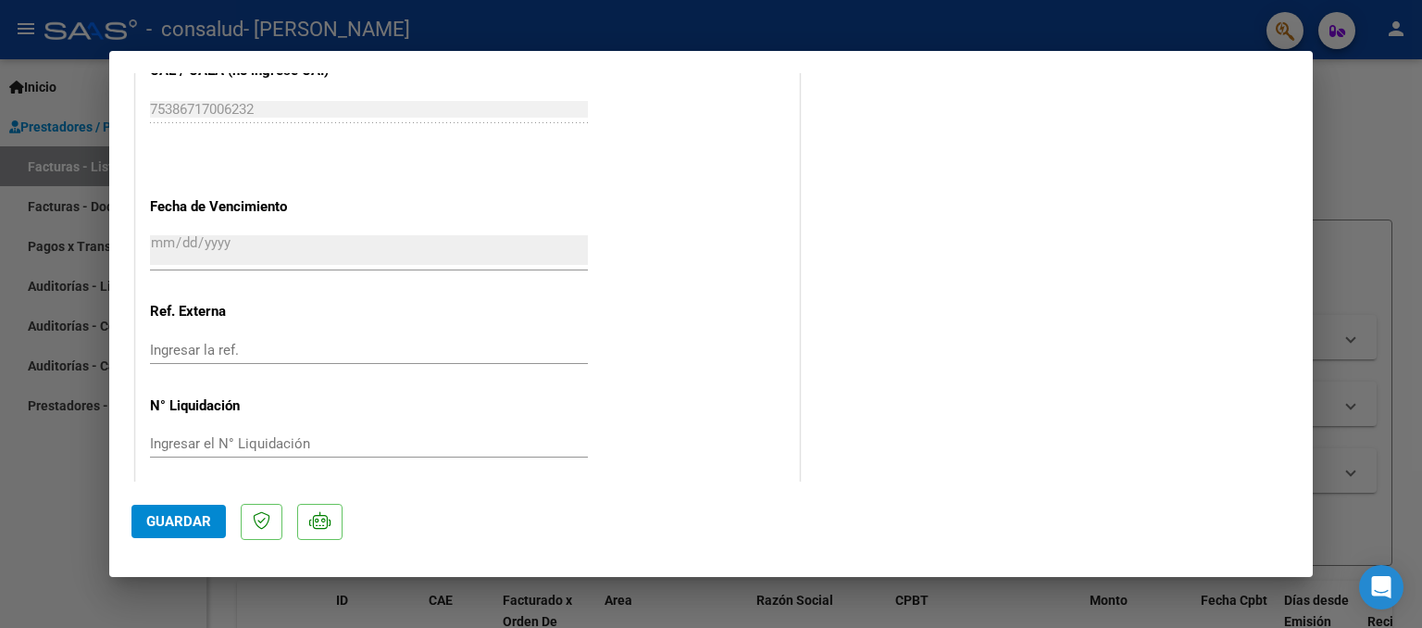
scroll to position [1179, 0]
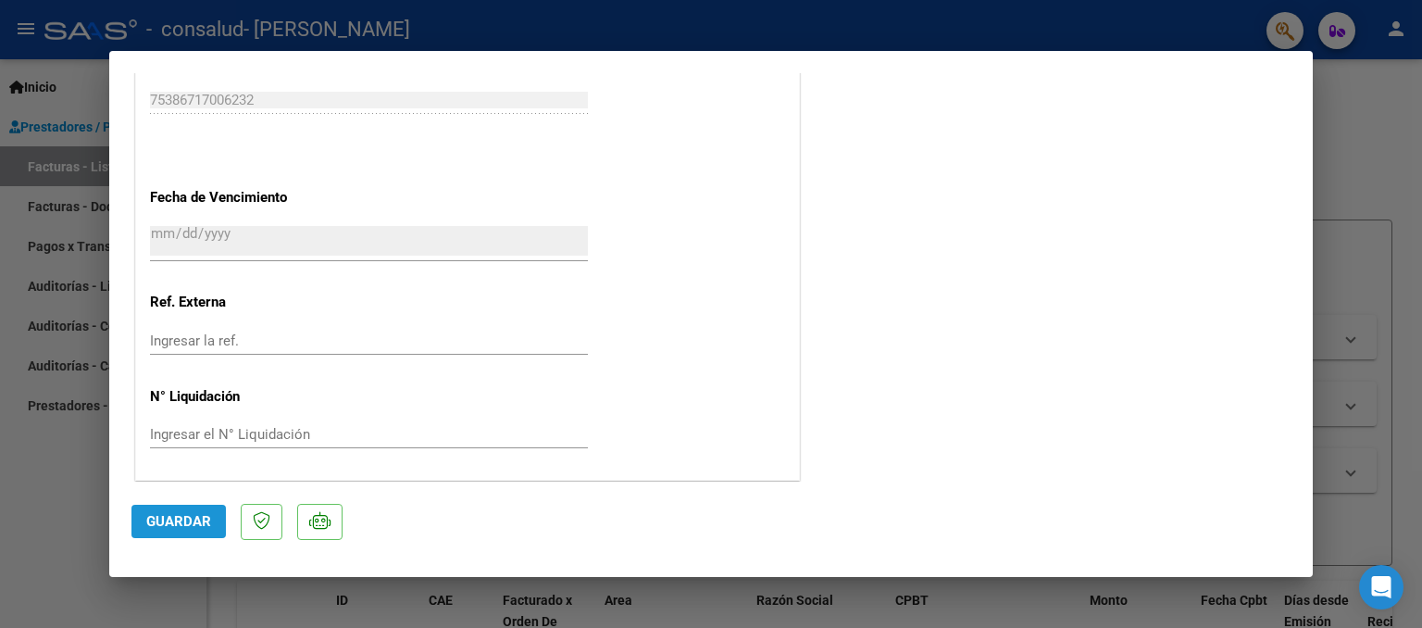
click at [165, 518] on span "Guardar" at bounding box center [178, 521] width 65 height 17
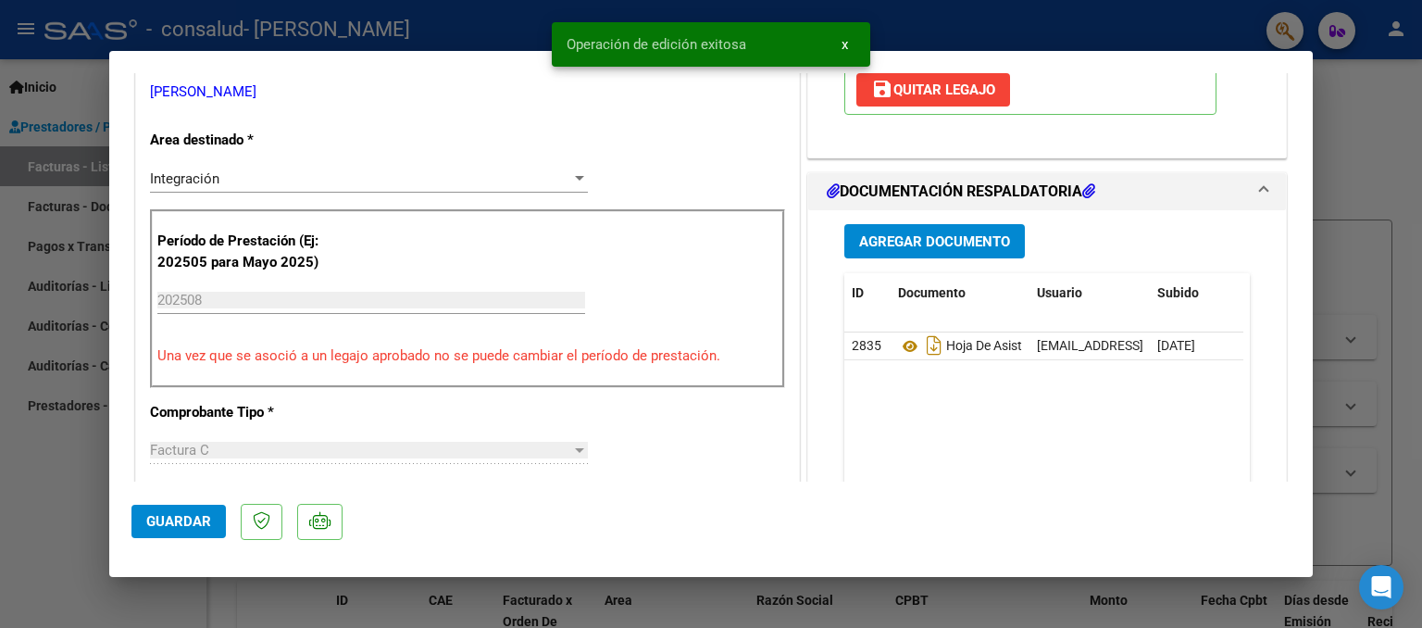
scroll to position [0, 0]
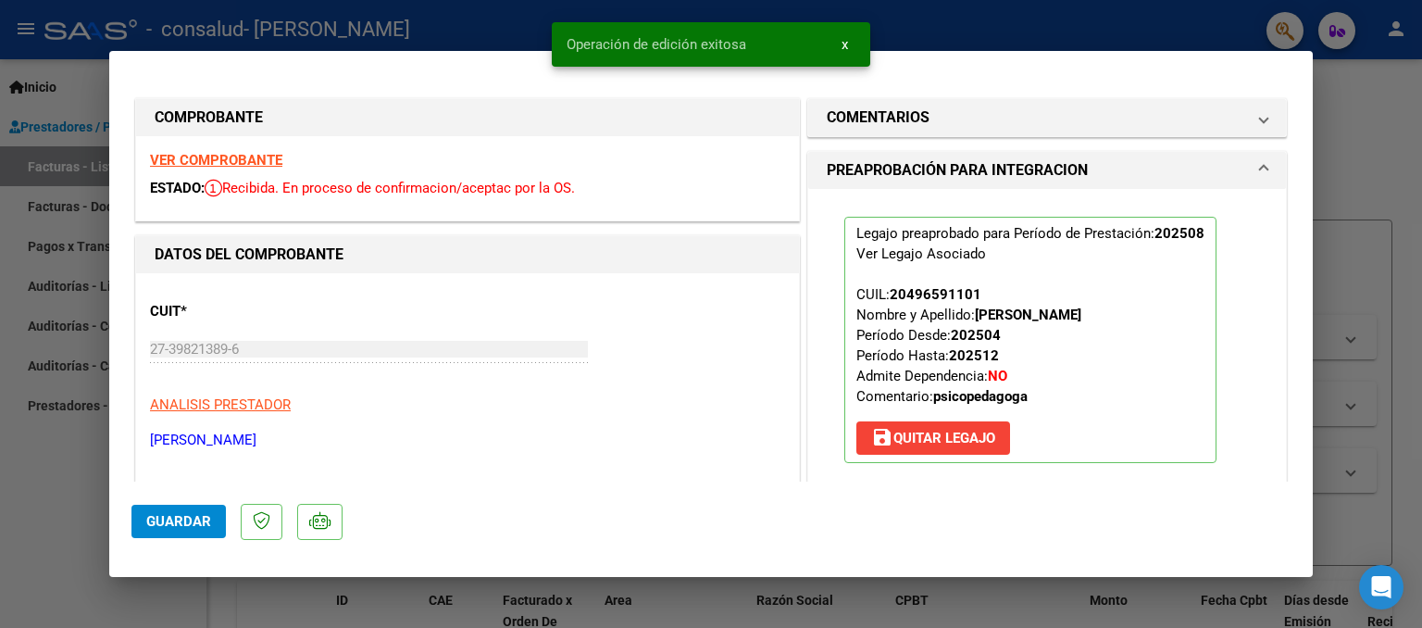
click at [1370, 306] on div at bounding box center [711, 314] width 1422 height 628
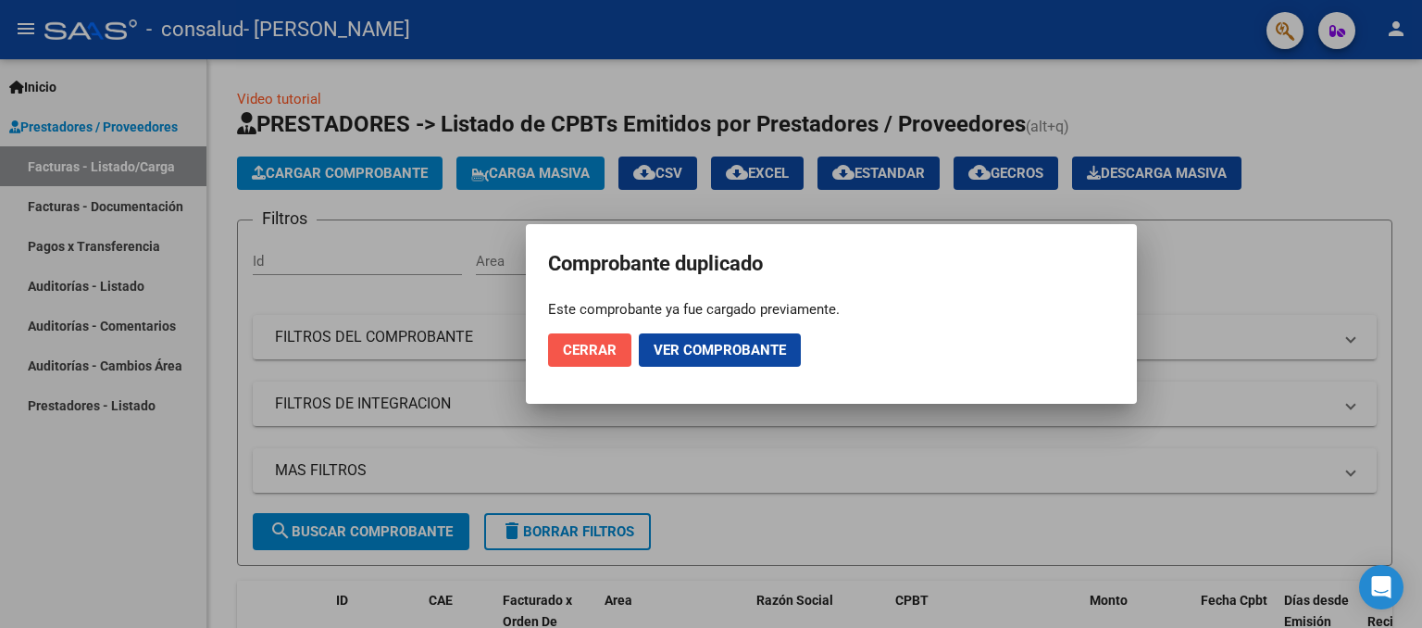
click at [608, 360] on button "Cerrar" at bounding box center [589, 349] width 83 height 33
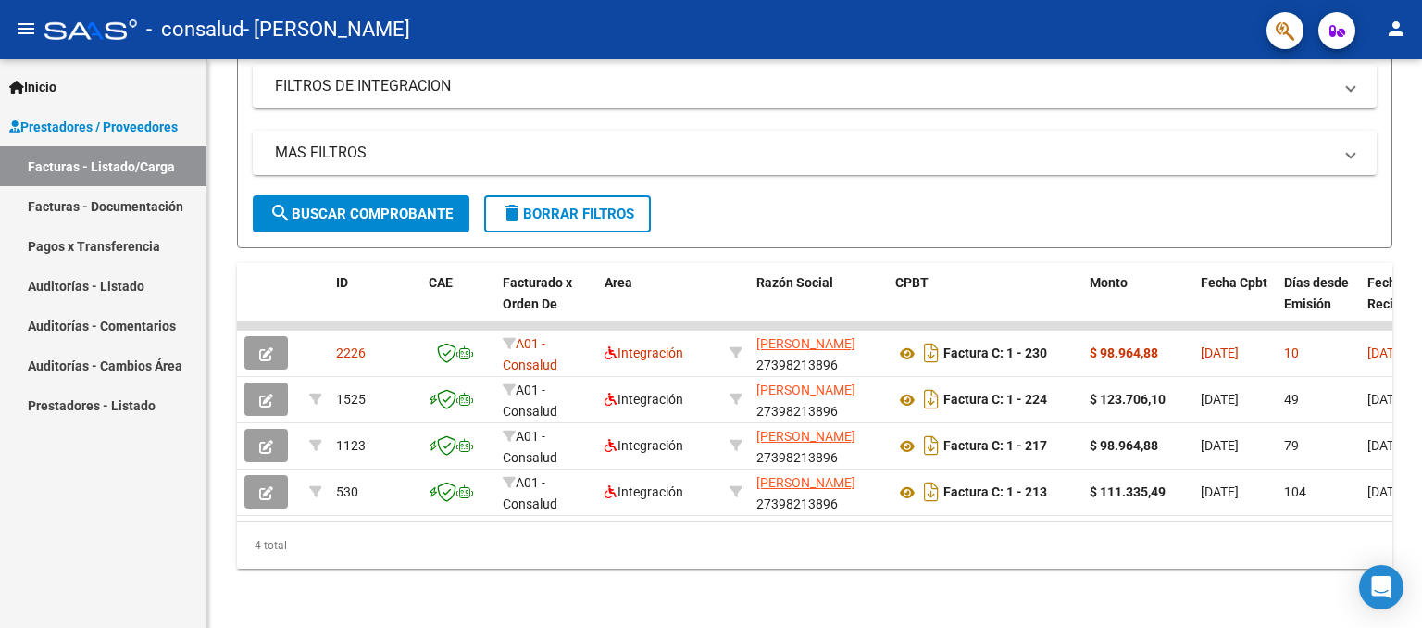
scroll to position [330, 0]
